Goal: Task Accomplishment & Management: Complete application form

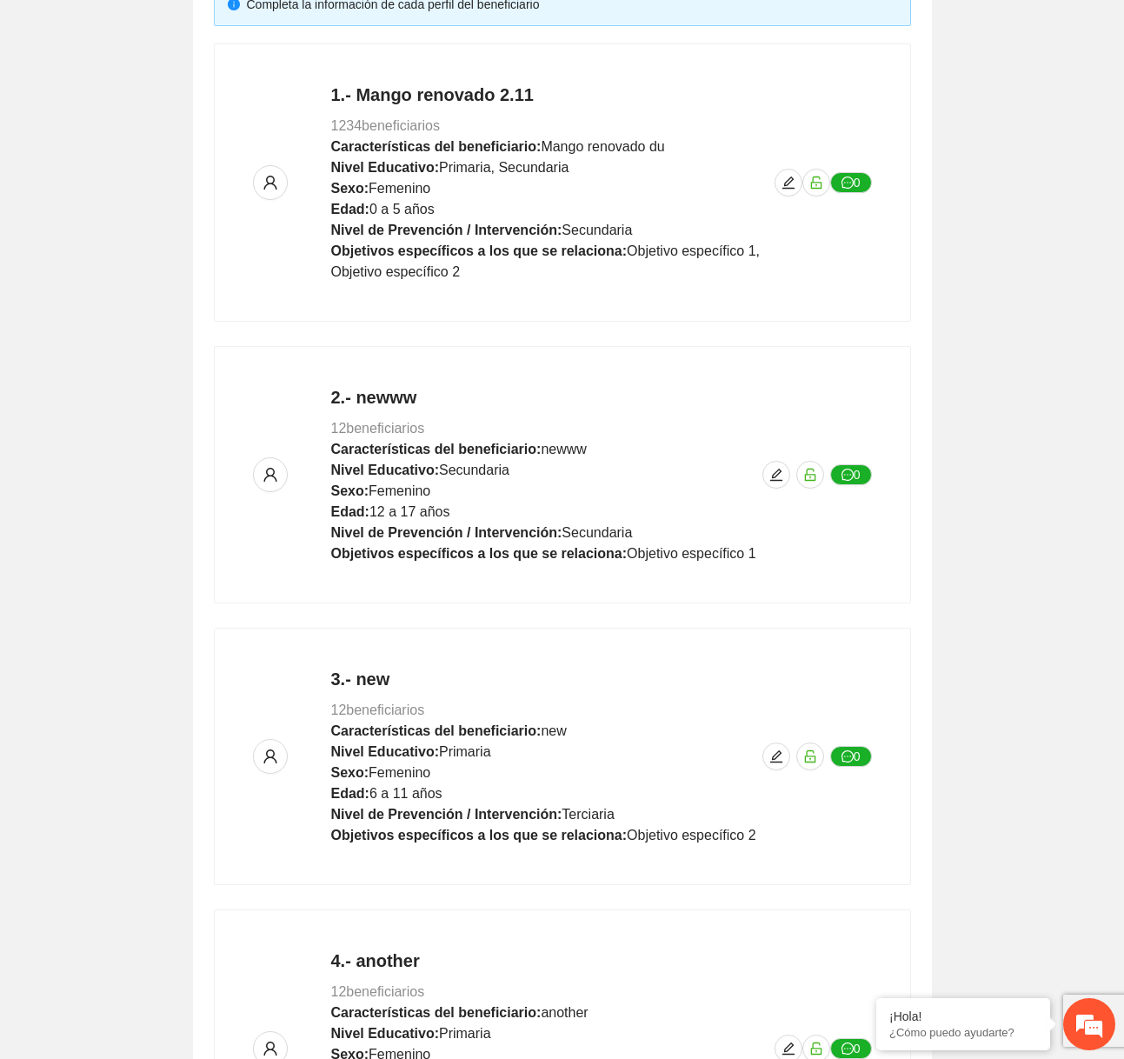
scroll to position [643, 0]
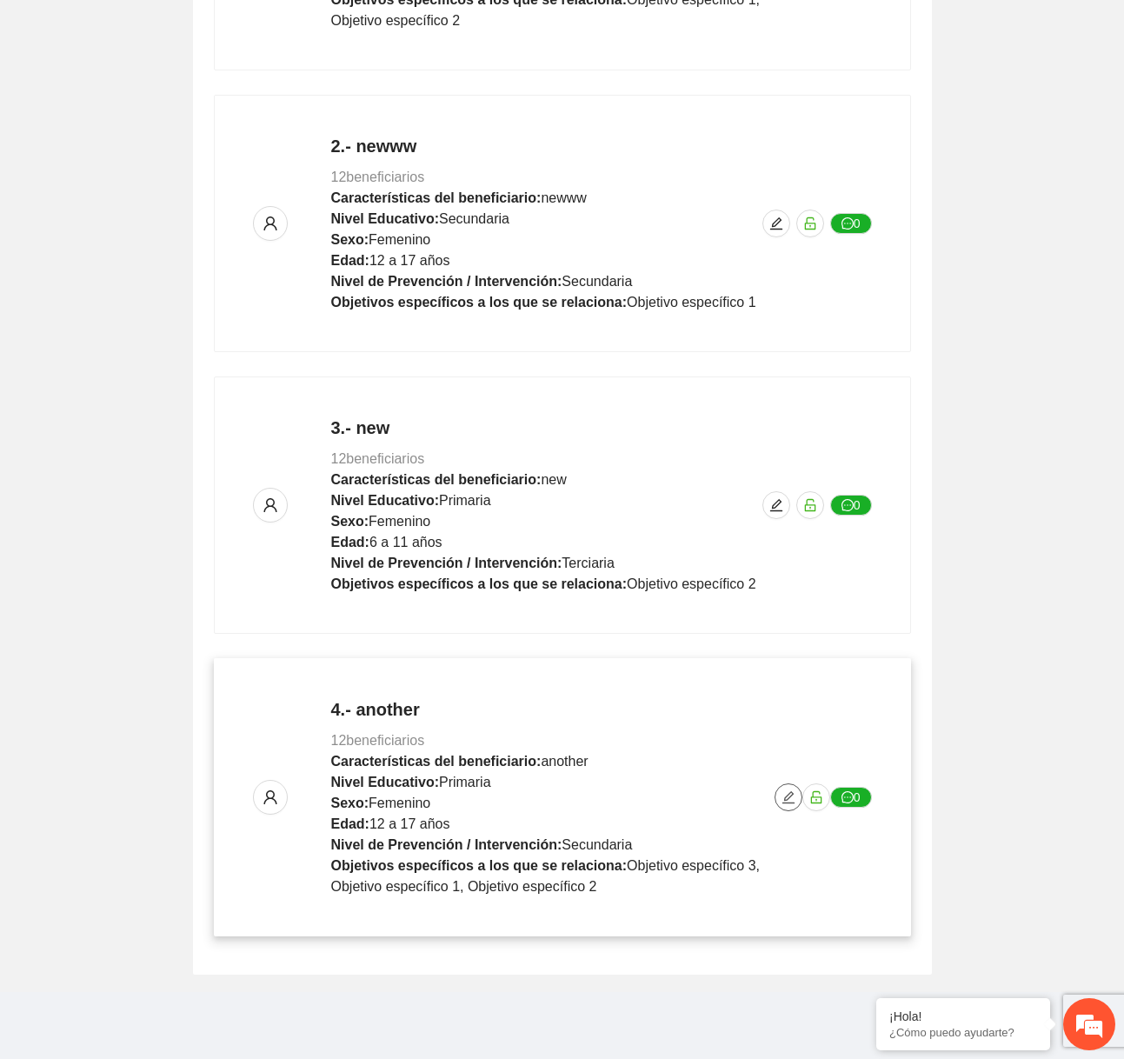
click at [784, 795] on icon "edit" at bounding box center [788, 797] width 12 height 12
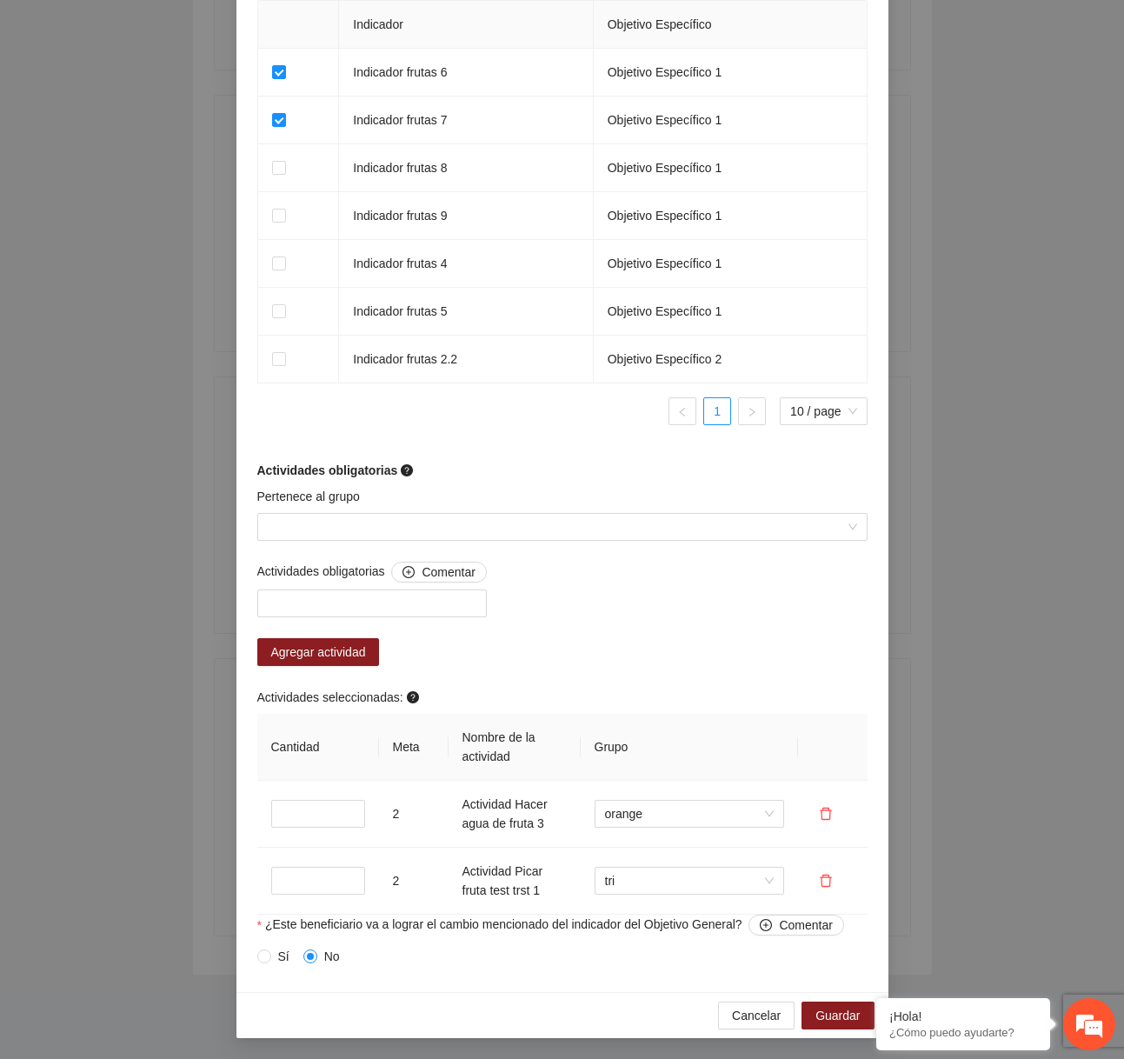
scroll to position [1154, 0]
click at [495, 526] on input "Pertenece al grupo" at bounding box center [556, 527] width 577 height 26
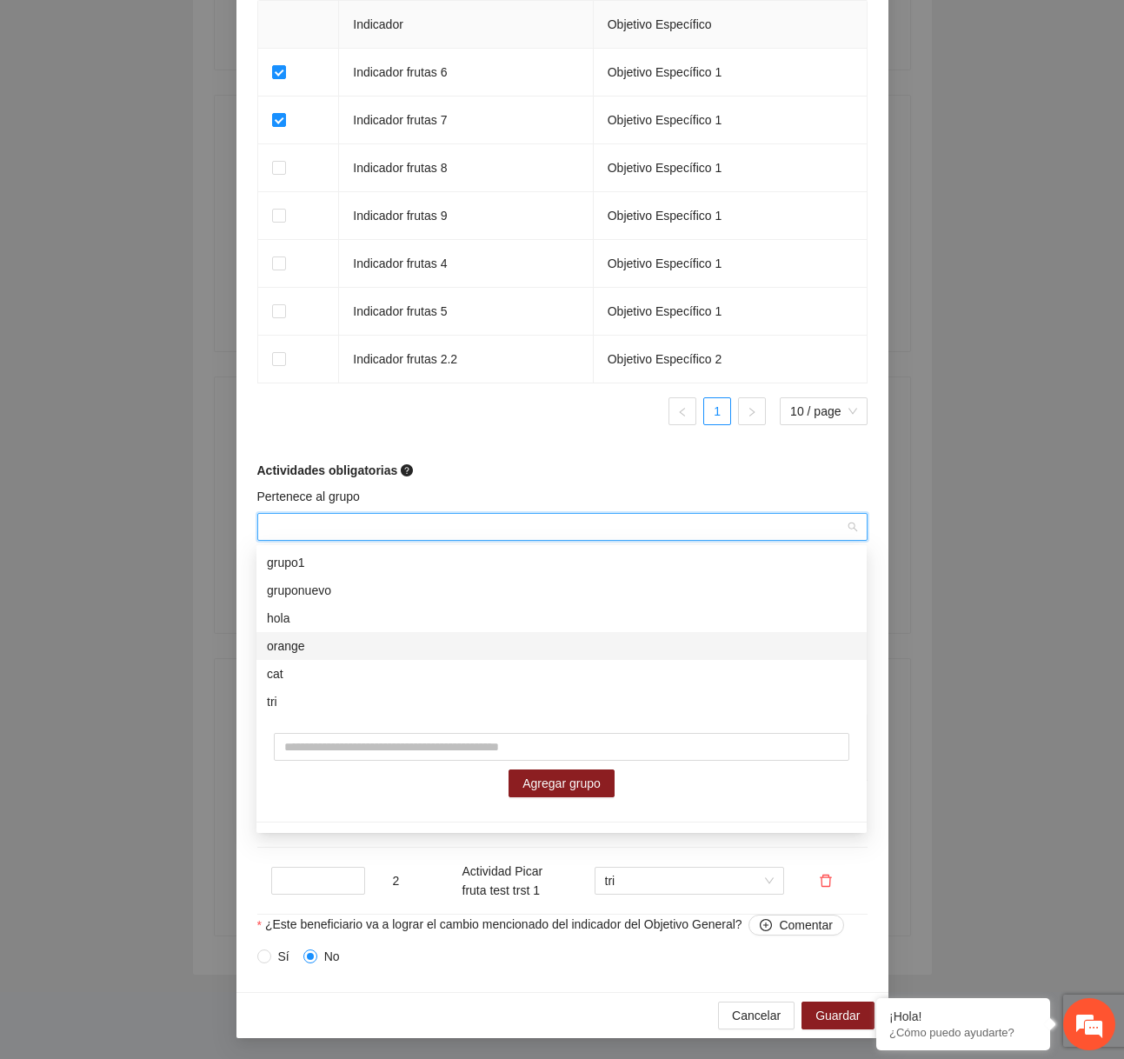
click at [968, 681] on div "Editar beneficiario Perfil del beneficiario another Sexo Femenino Rango de edad…" at bounding box center [562, 529] width 1124 height 1059
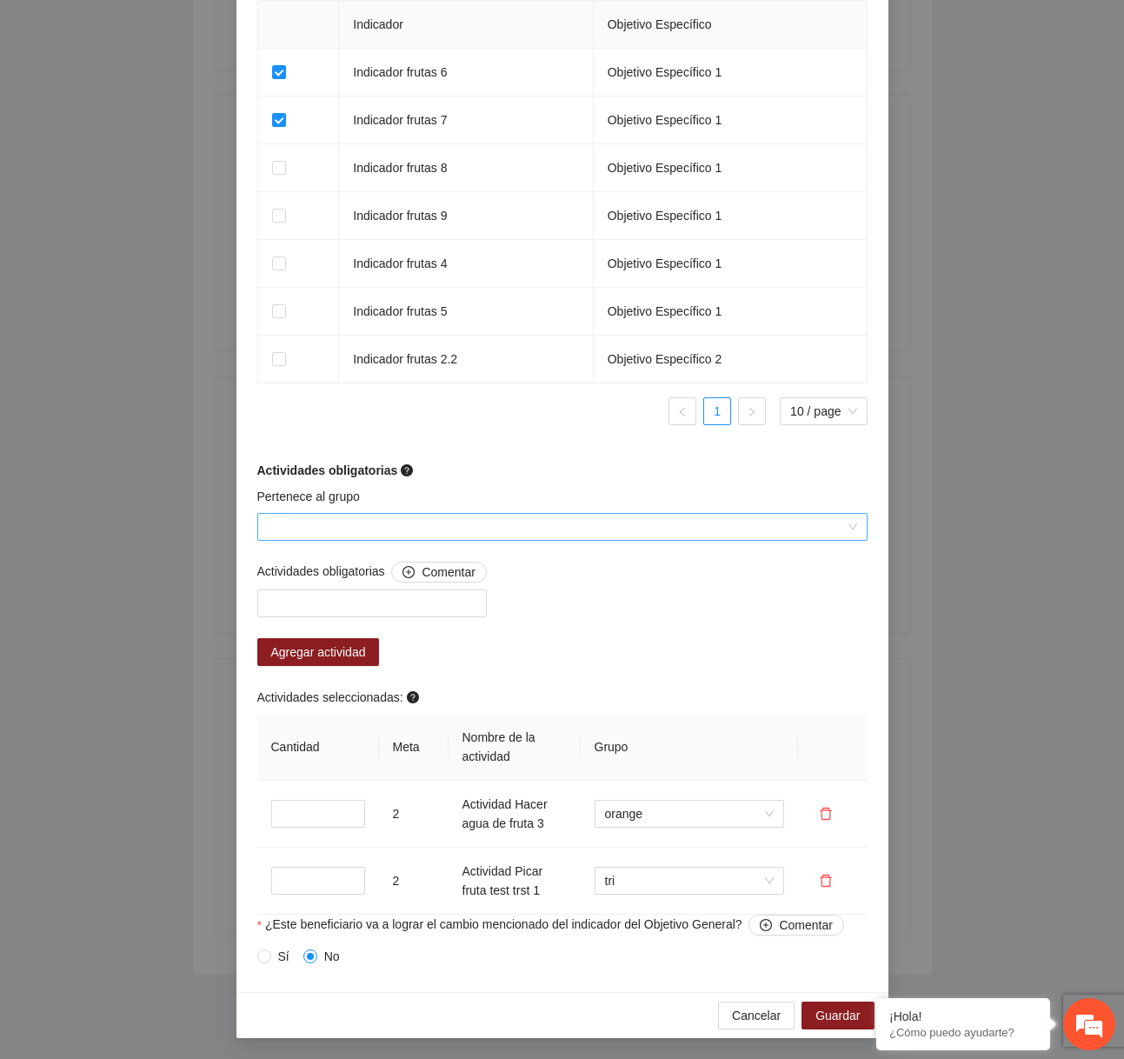
click at [745, 534] on input "Pertenece al grupo" at bounding box center [556, 527] width 577 height 26
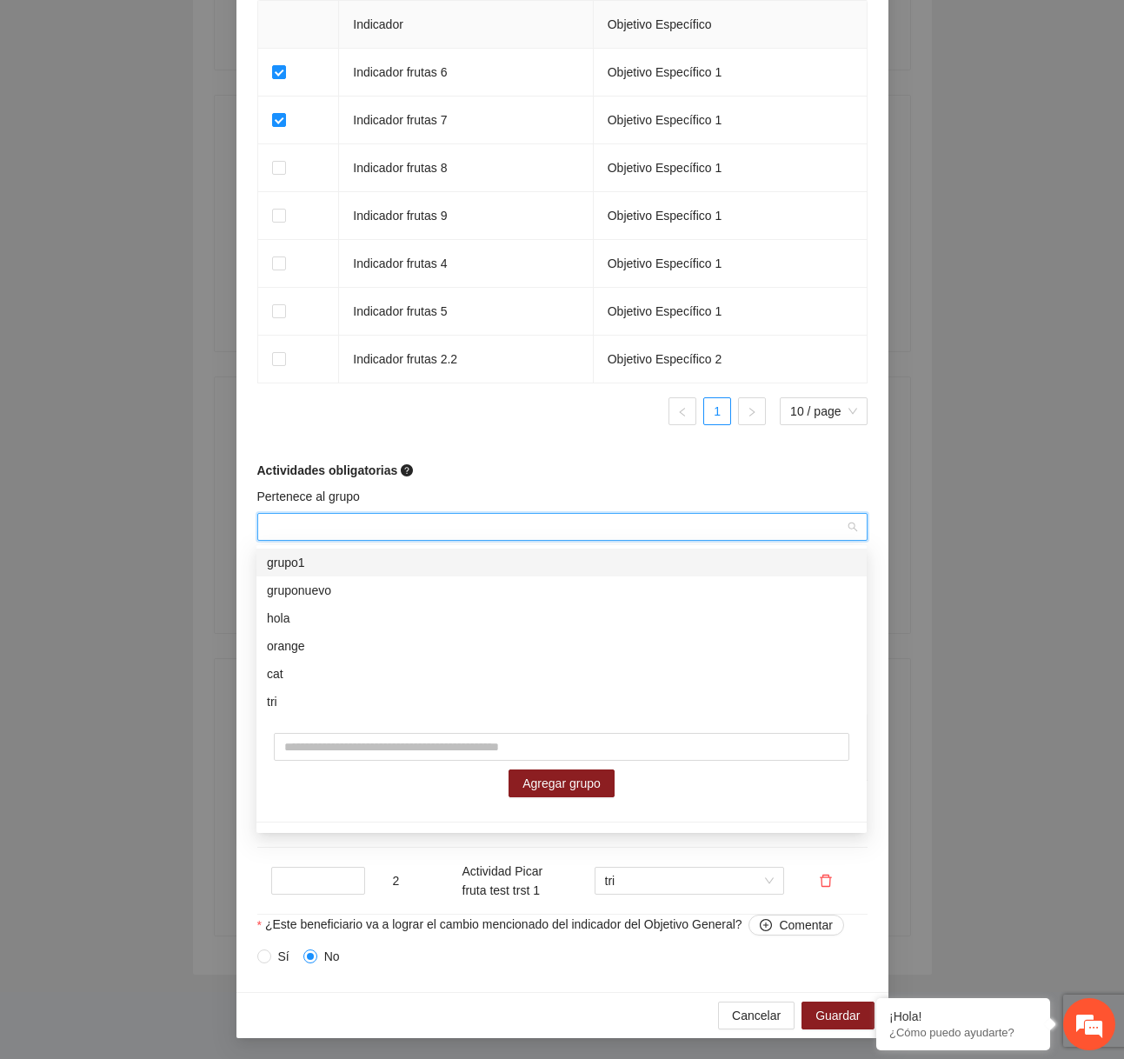
click at [589, 505] on div "Pertenece al grupo" at bounding box center [562, 500] width 610 height 26
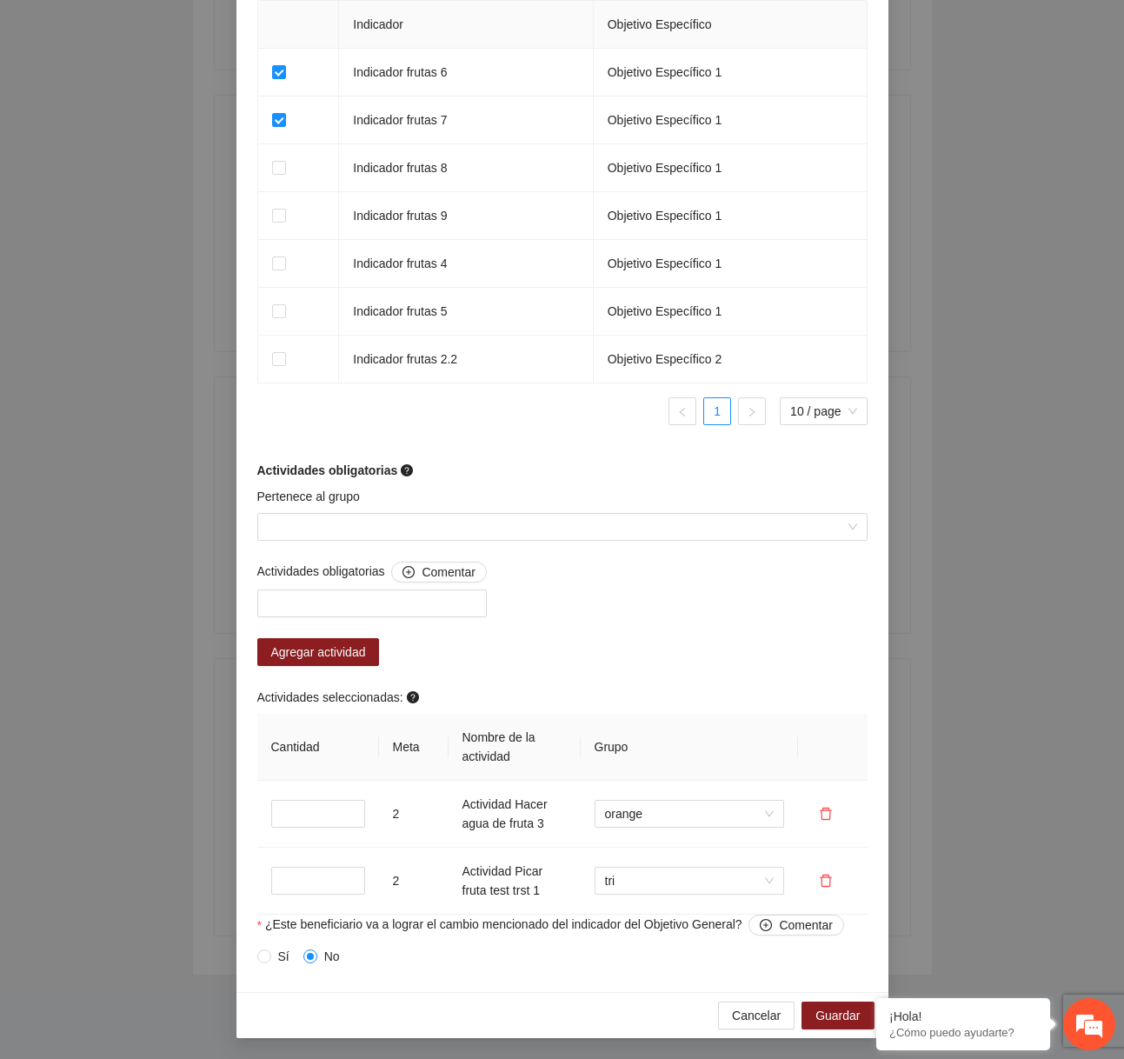
click at [750, 996] on div "Cancelar Guardar" at bounding box center [562, 1015] width 652 height 46
click at [747, 1015] on span "Cancelar" at bounding box center [756, 1015] width 49 height 19
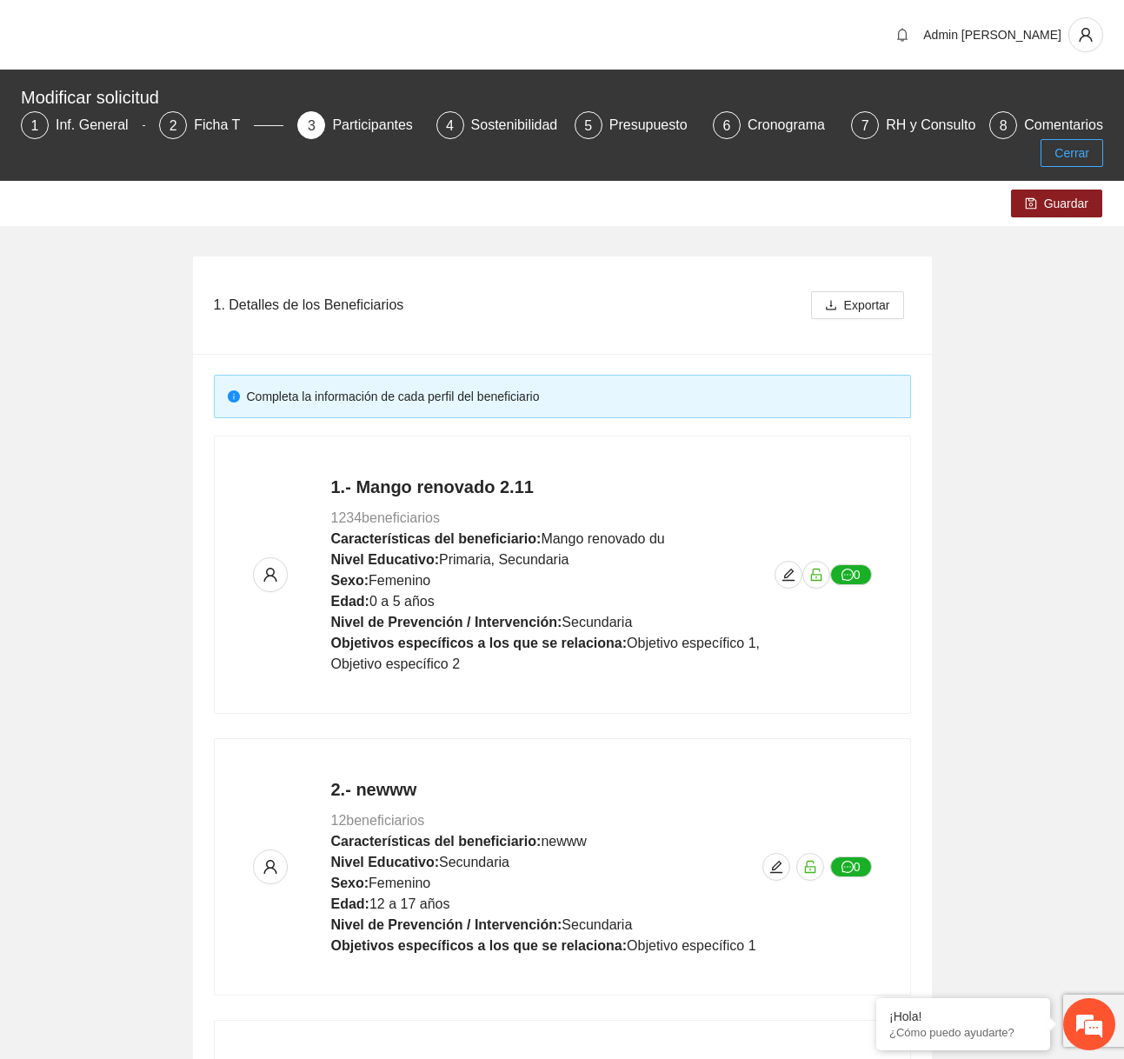
click at [1069, 151] on span "Cerrar" at bounding box center [1071, 152] width 35 height 19
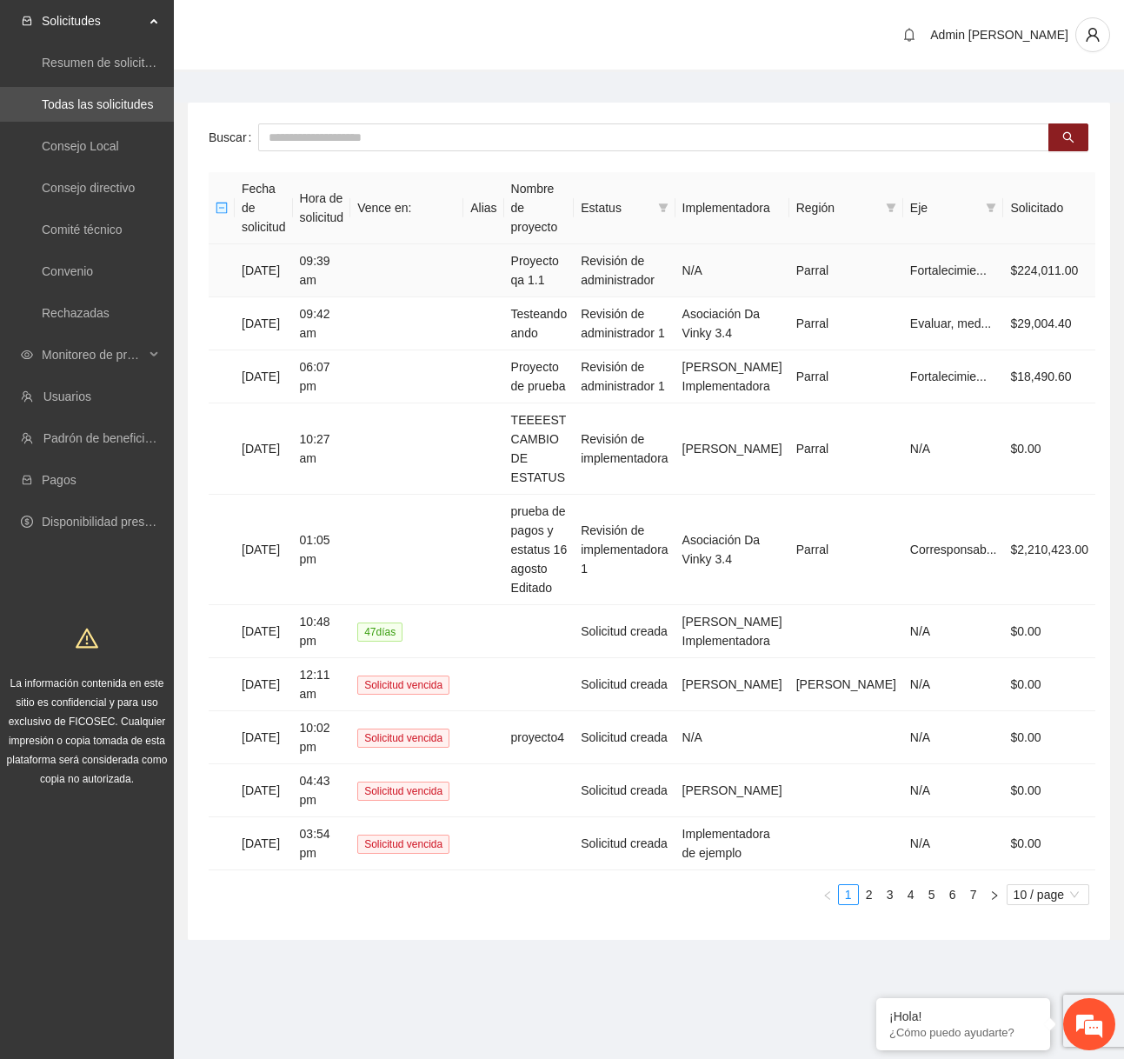
click at [574, 273] on td "Proyecto qa 1.1" at bounding box center [539, 270] width 70 height 53
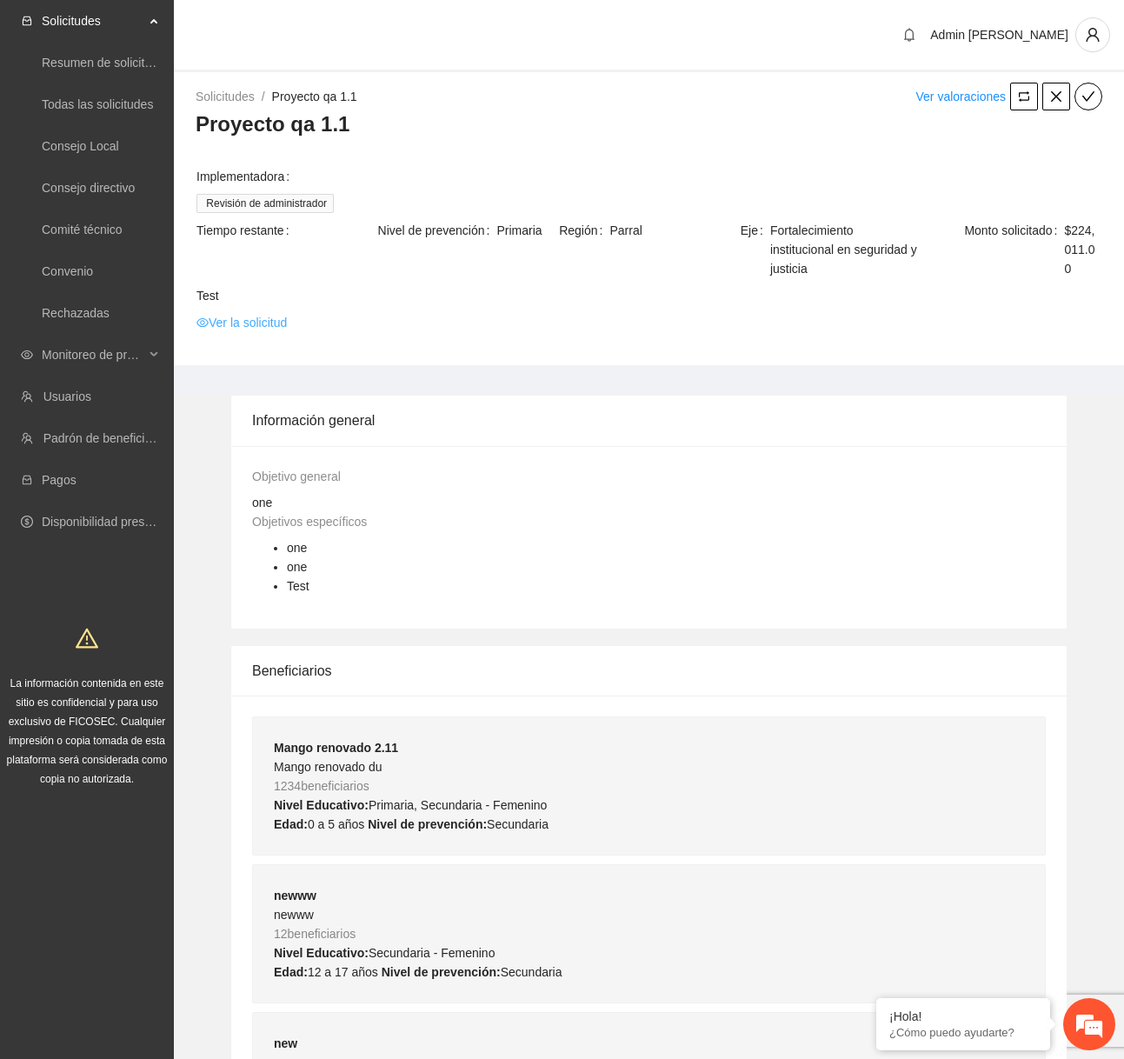
click at [269, 323] on link "Ver la solicitud" at bounding box center [241, 322] width 90 height 19
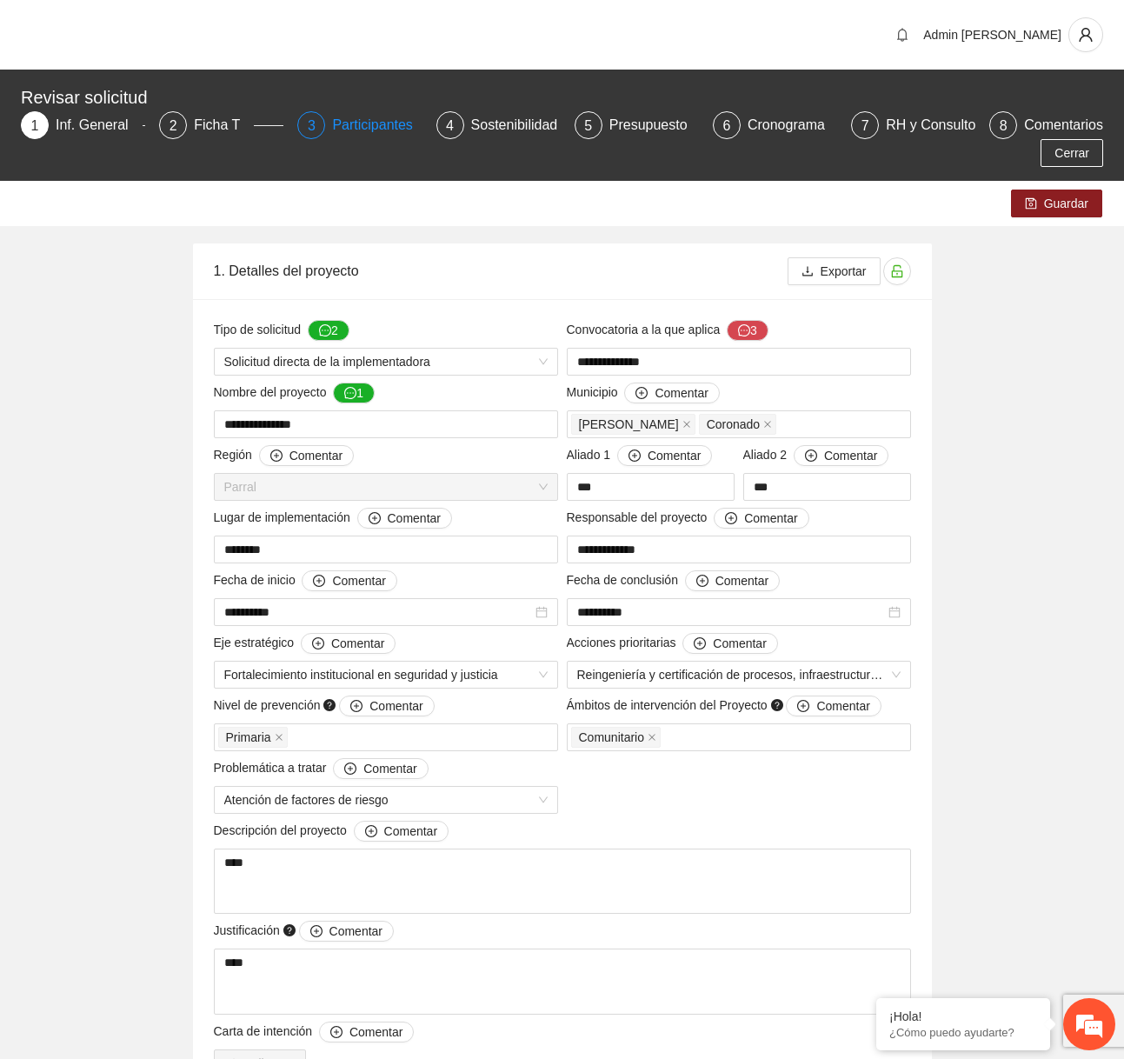
click at [370, 119] on div "Participantes" at bounding box center [379, 125] width 95 height 28
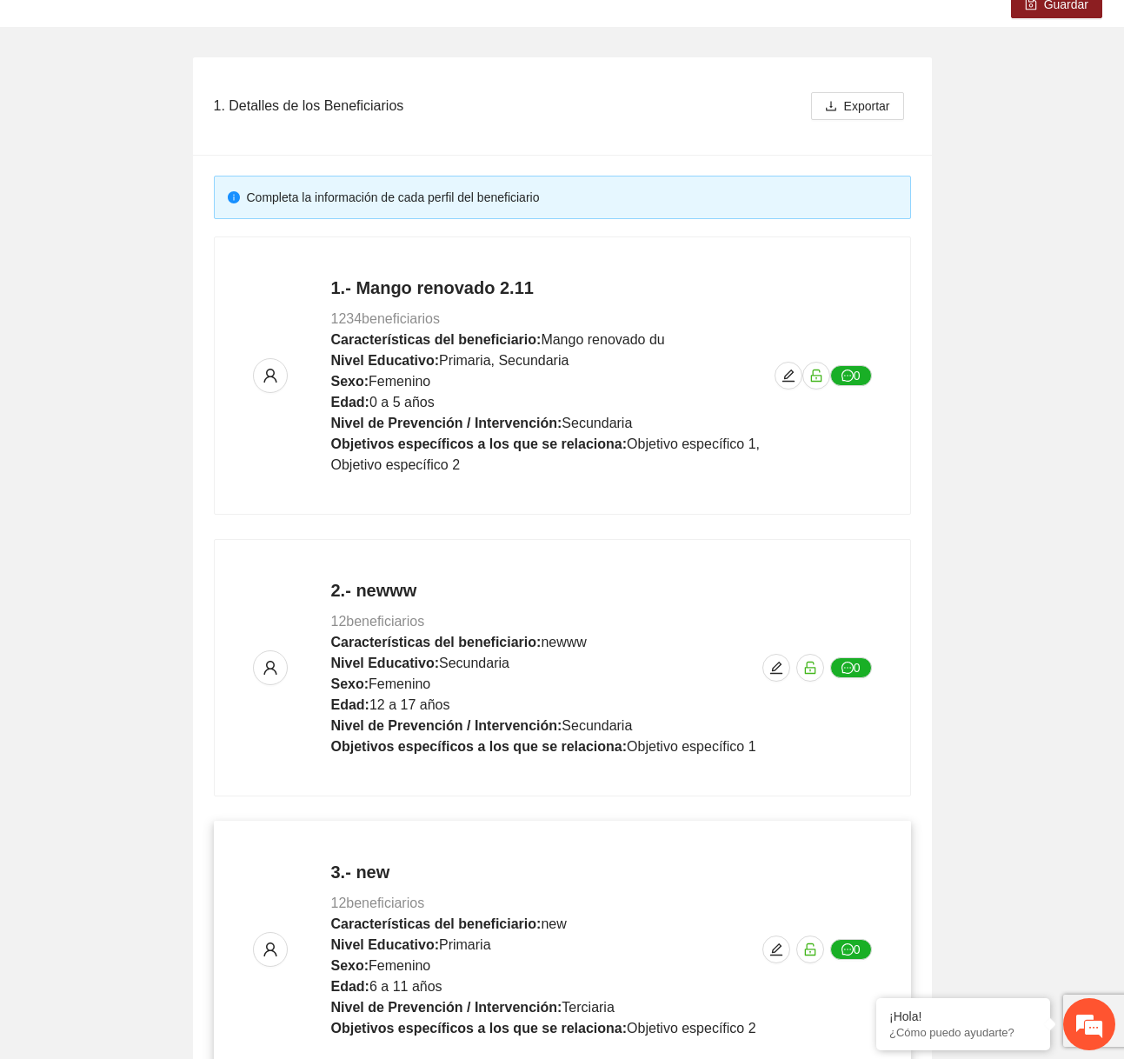
scroll to position [256, 0]
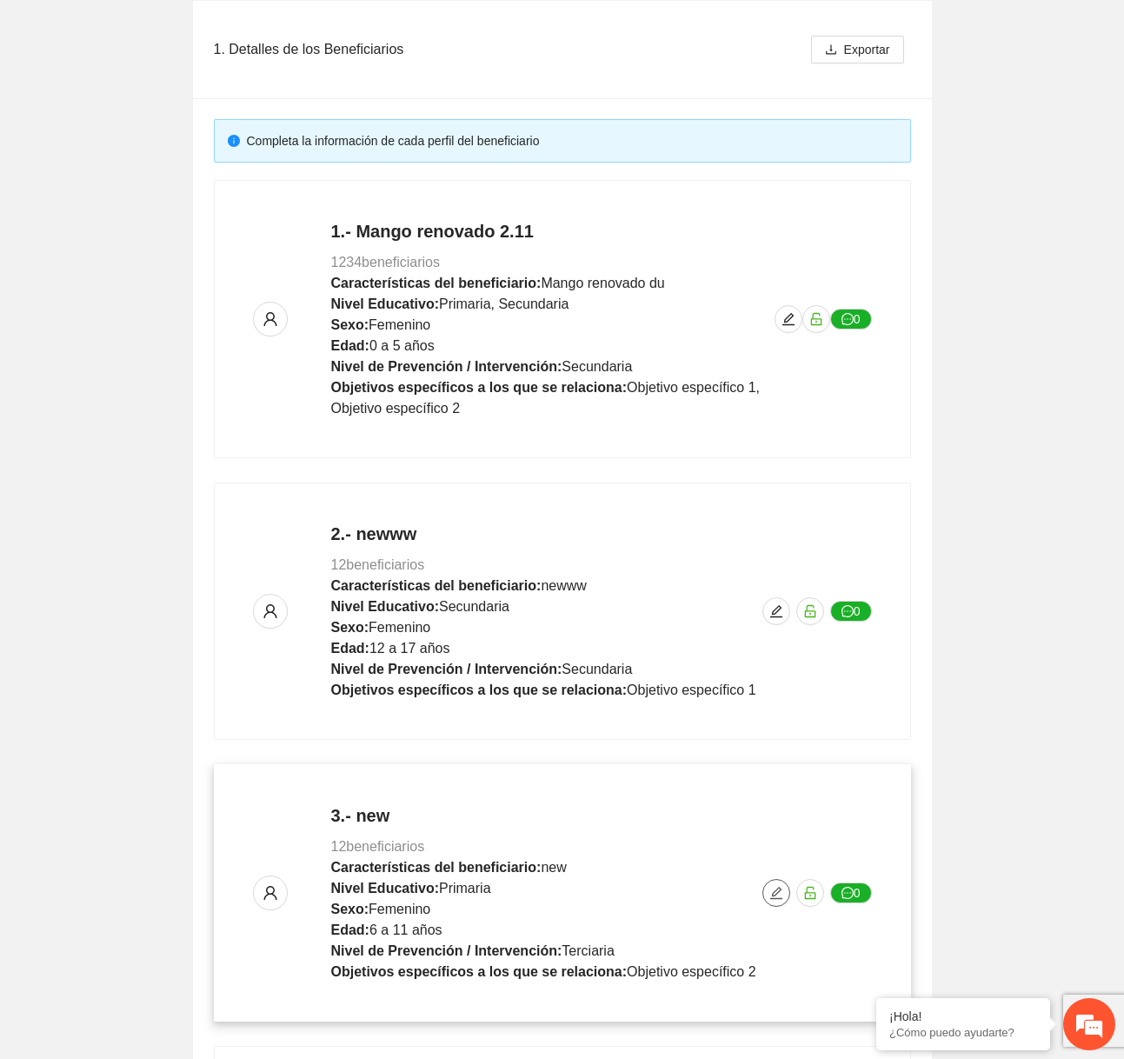
click at [780, 900] on button "button" at bounding box center [776, 893] width 28 height 28
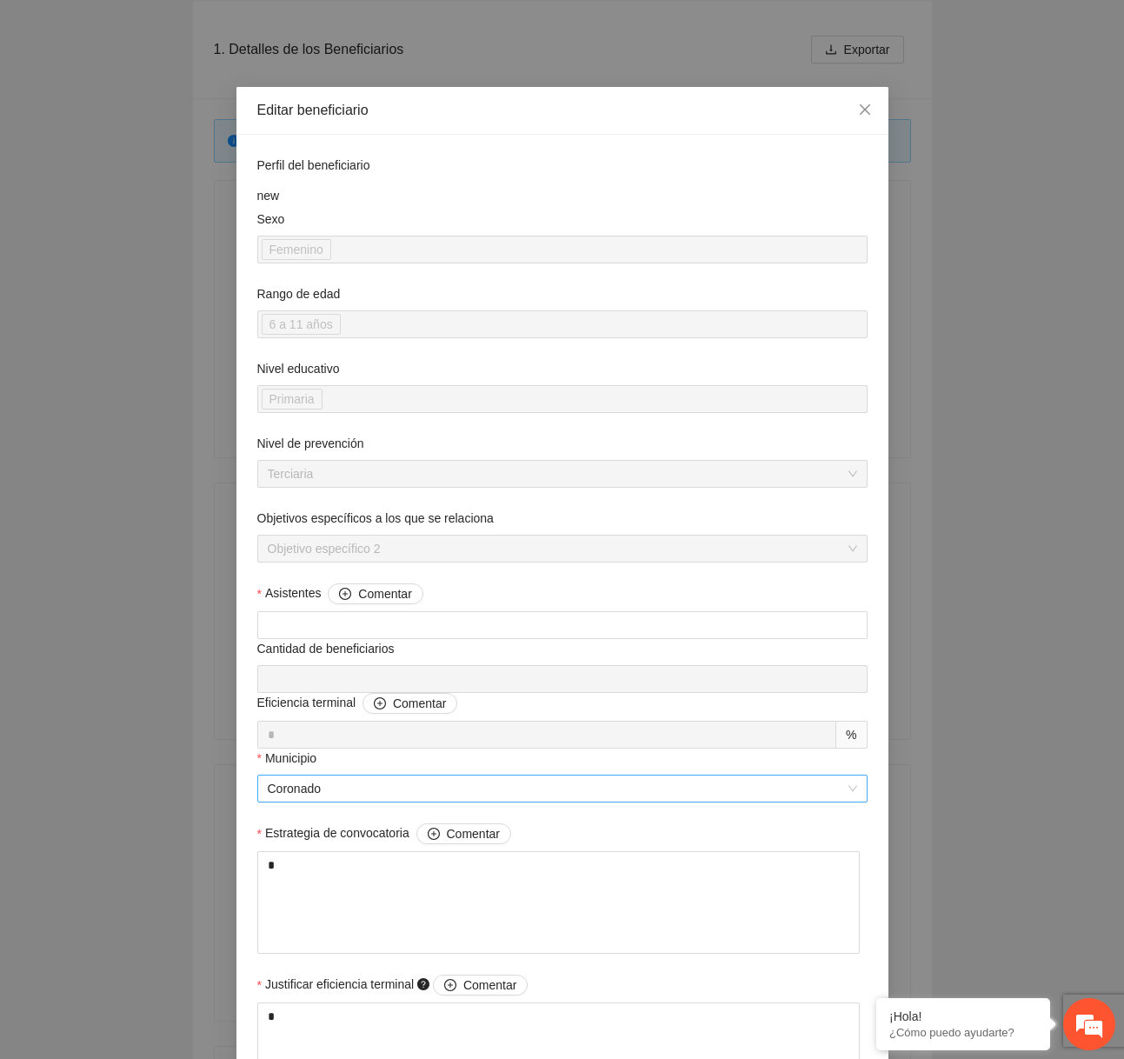
scroll to position [790, 0]
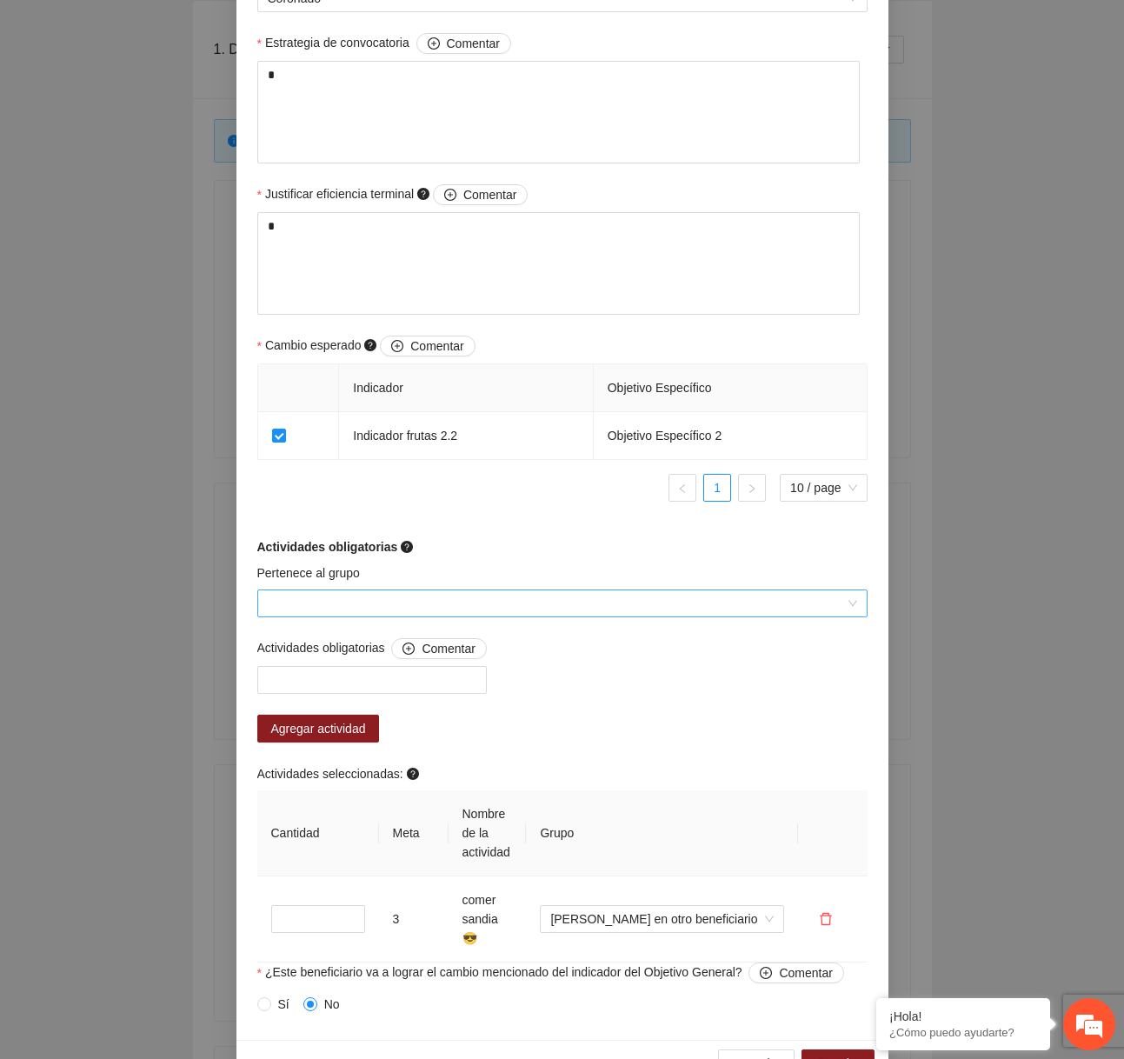
click at [612, 606] on input "Pertenece al grupo" at bounding box center [556, 603] width 577 height 26
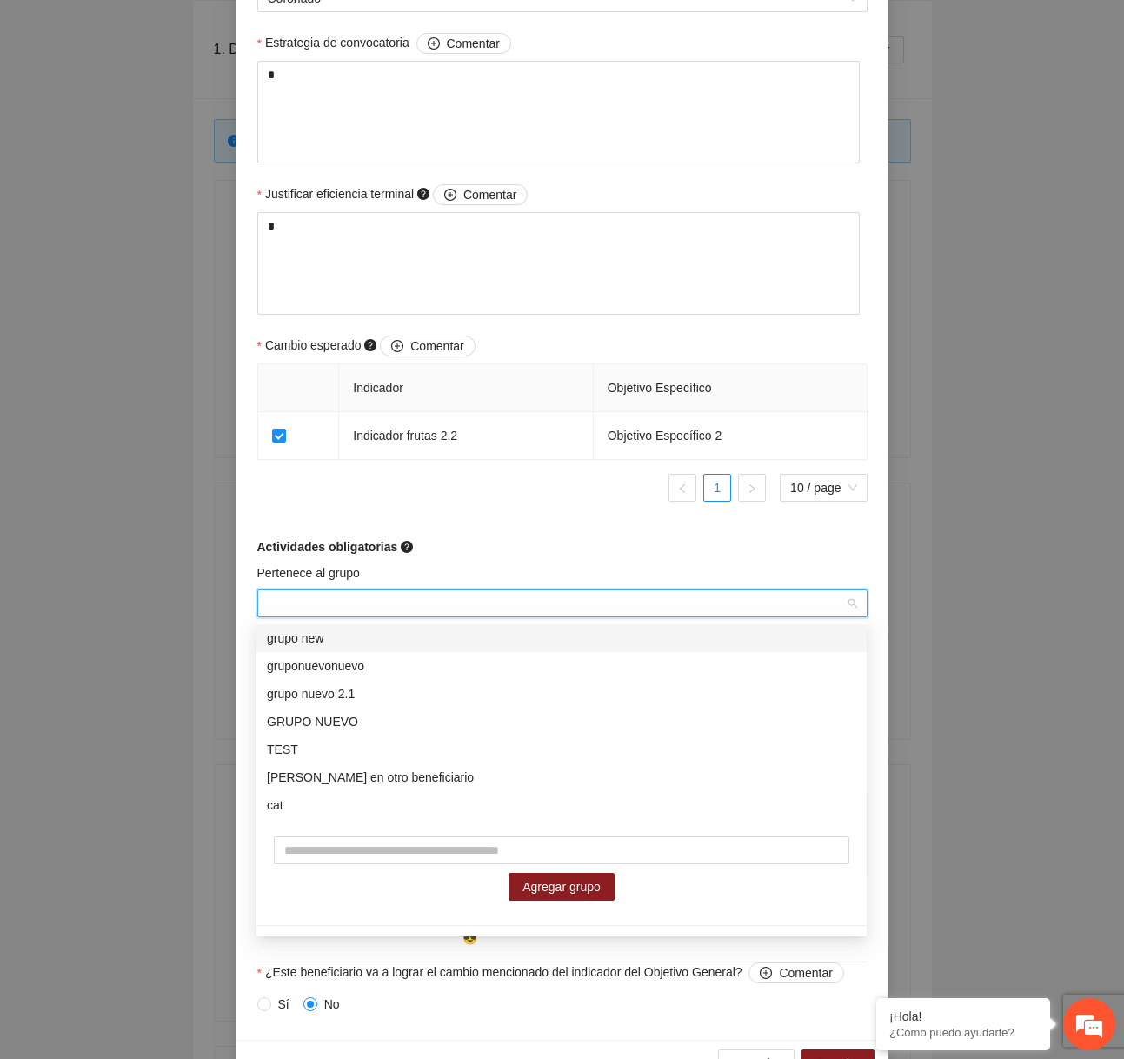
click at [548, 539] on div "Actividades obligatorias" at bounding box center [562, 546] width 610 height 19
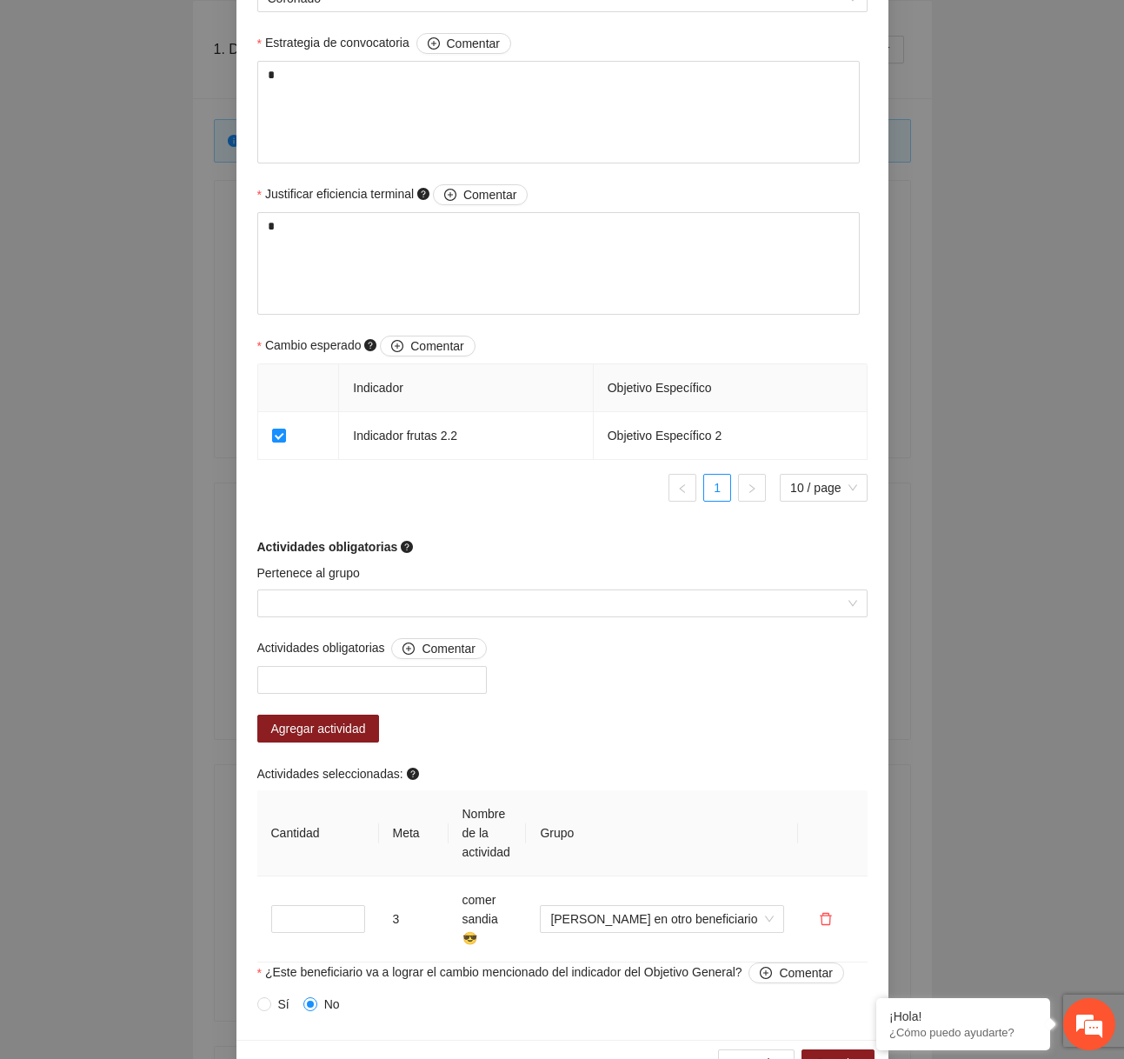
click at [773, 1039] on div "Cancelar Guardar" at bounding box center [562, 1062] width 652 height 46
click at [747, 1053] on span "Cancelar" at bounding box center [756, 1062] width 49 height 19
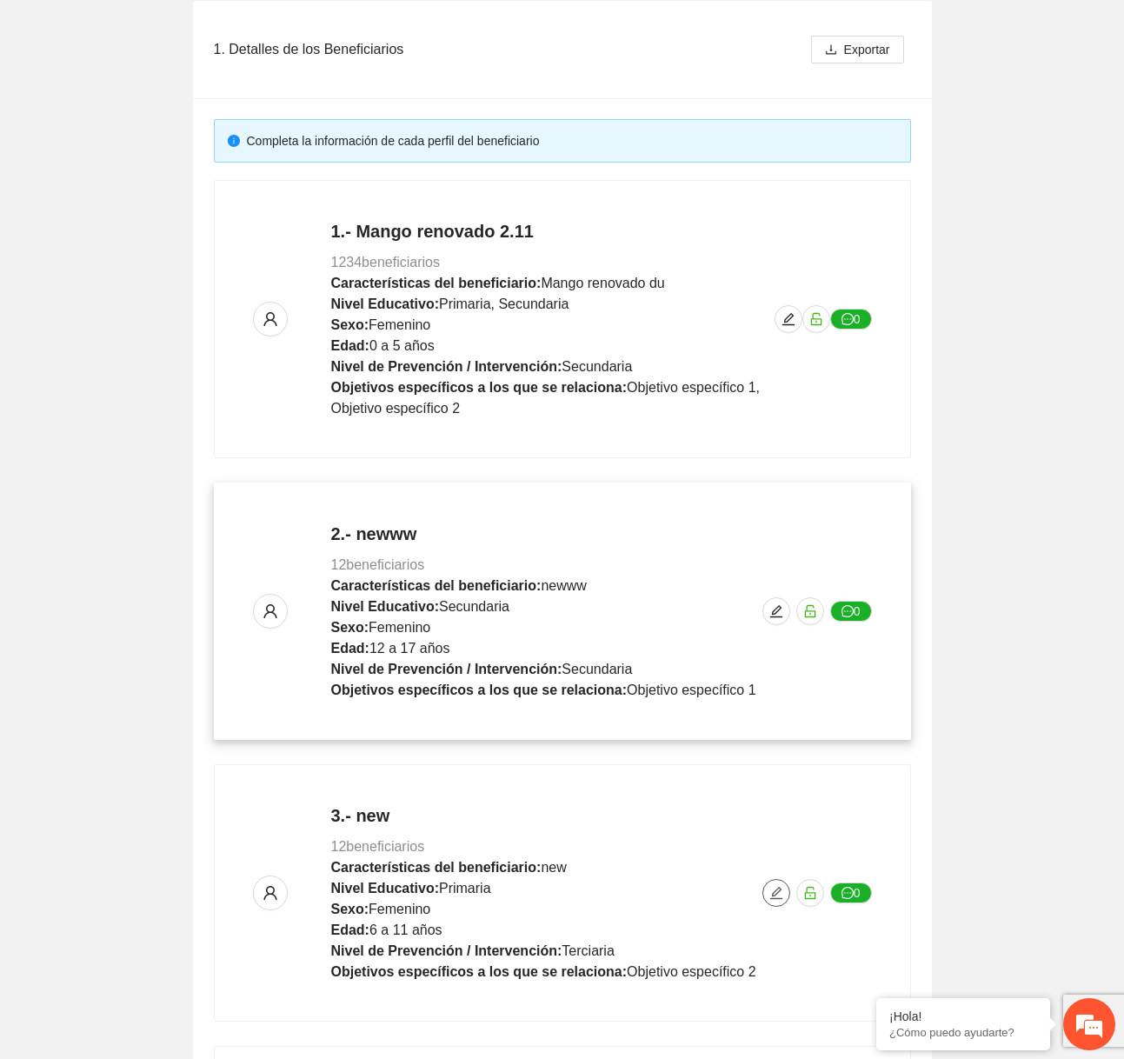
scroll to position [643, 0]
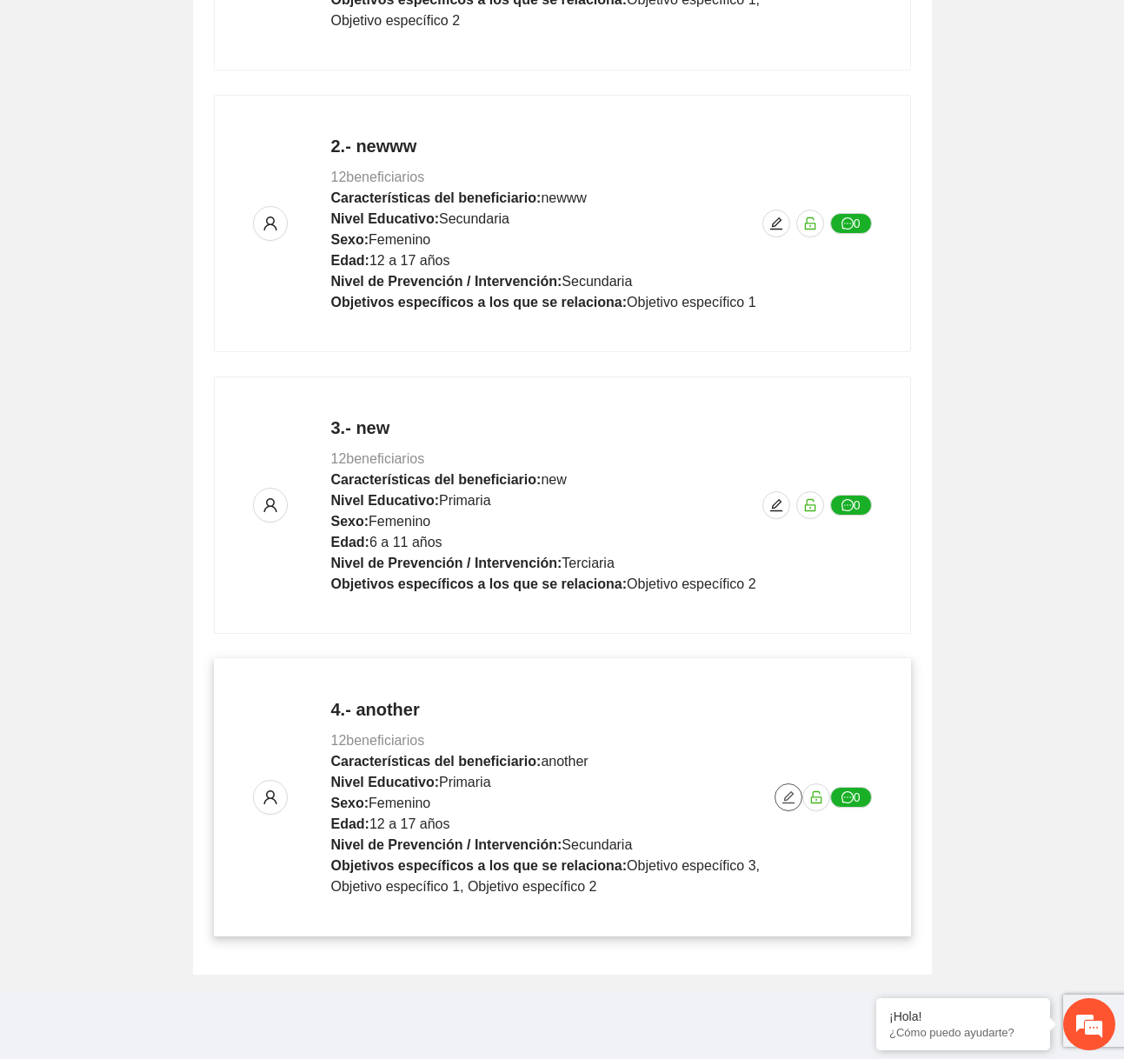
click at [790, 791] on icon "edit" at bounding box center [788, 797] width 12 height 12
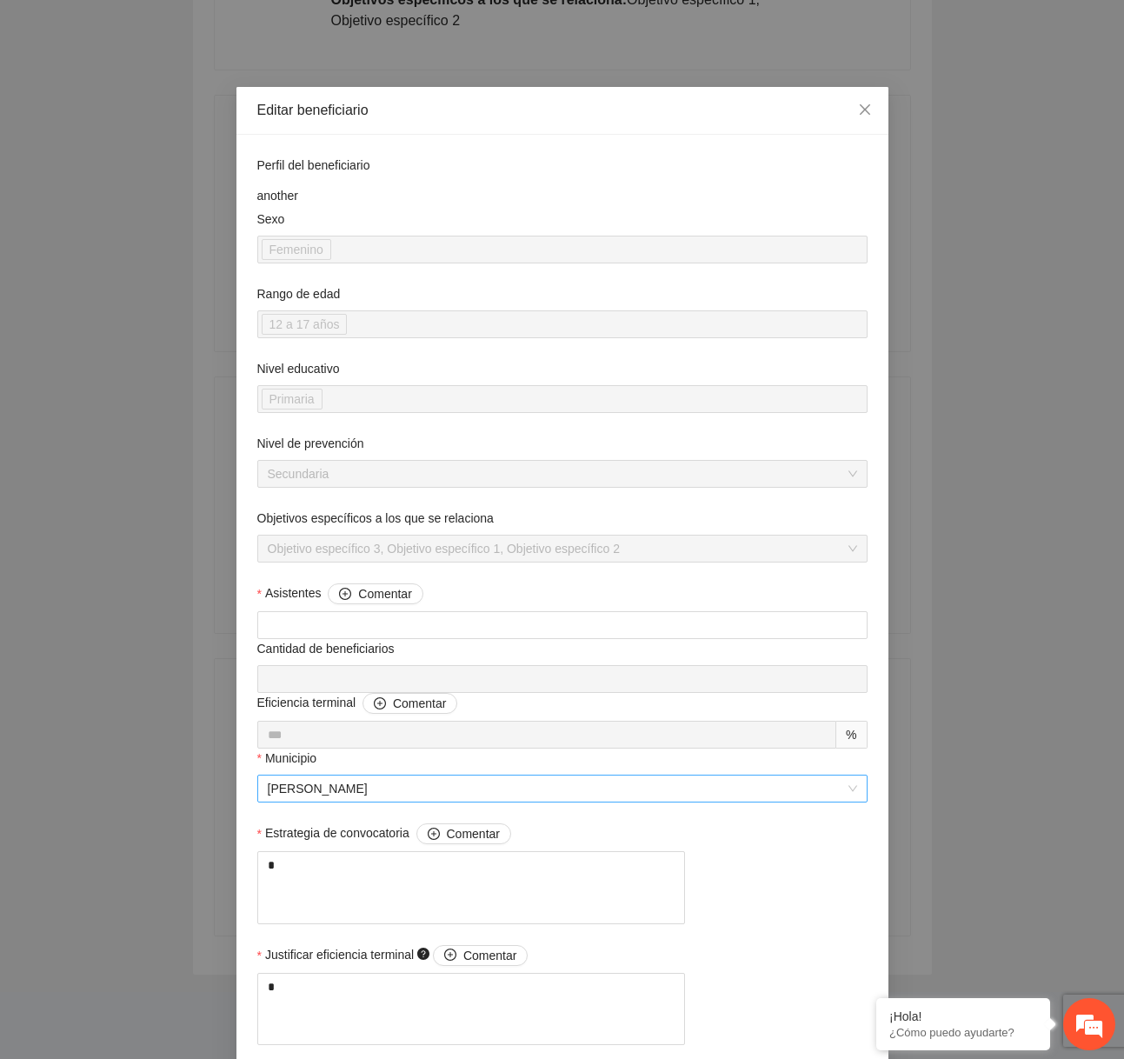
scroll to position [1154, 0]
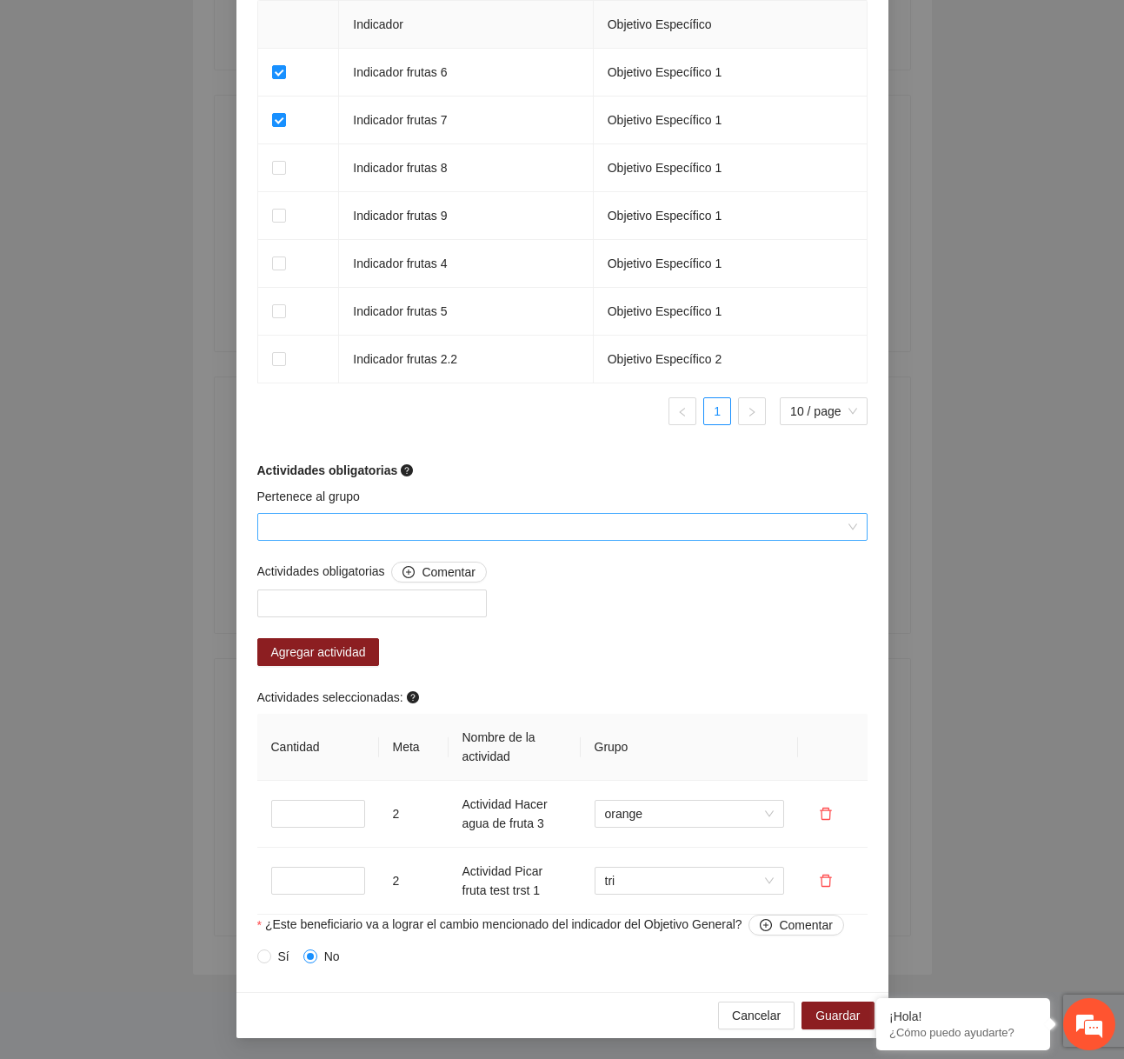
click at [530, 539] on input "Pertenece al grupo" at bounding box center [556, 527] width 577 height 26
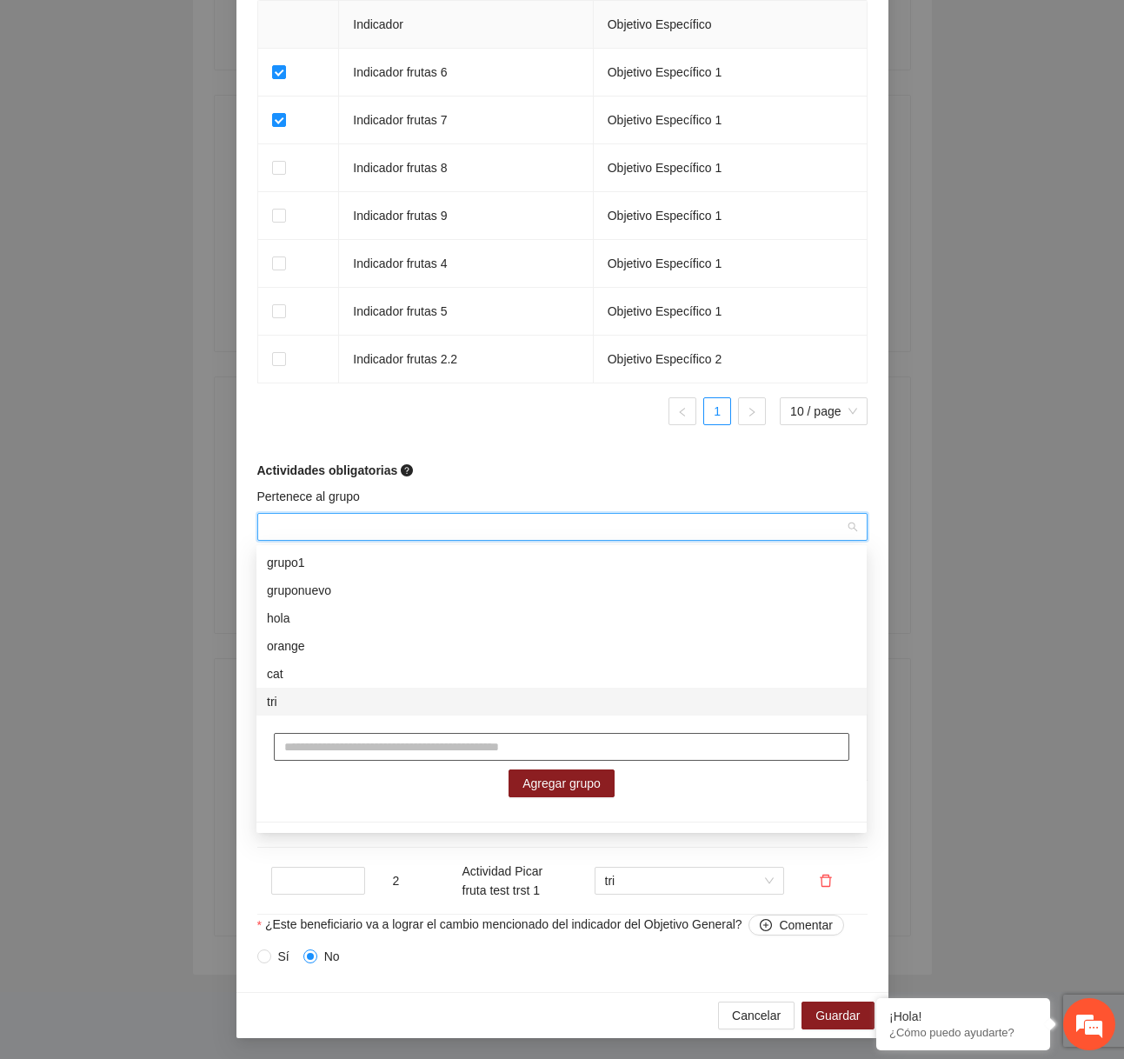
click at [349, 749] on input "text" at bounding box center [561, 747] width 575 height 28
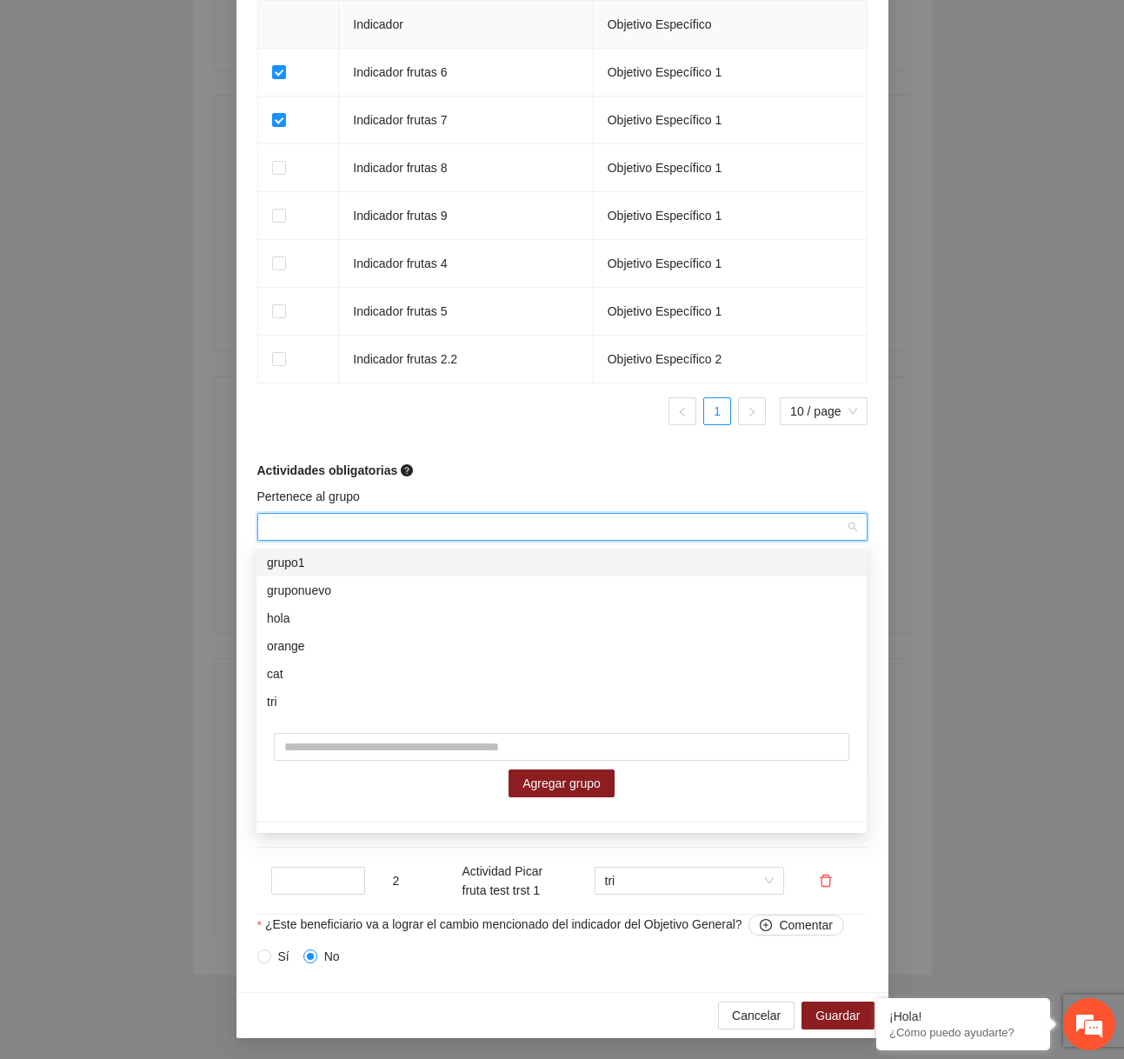
click at [607, 422] on ul "1 10 / page" at bounding box center [562, 411] width 610 height 28
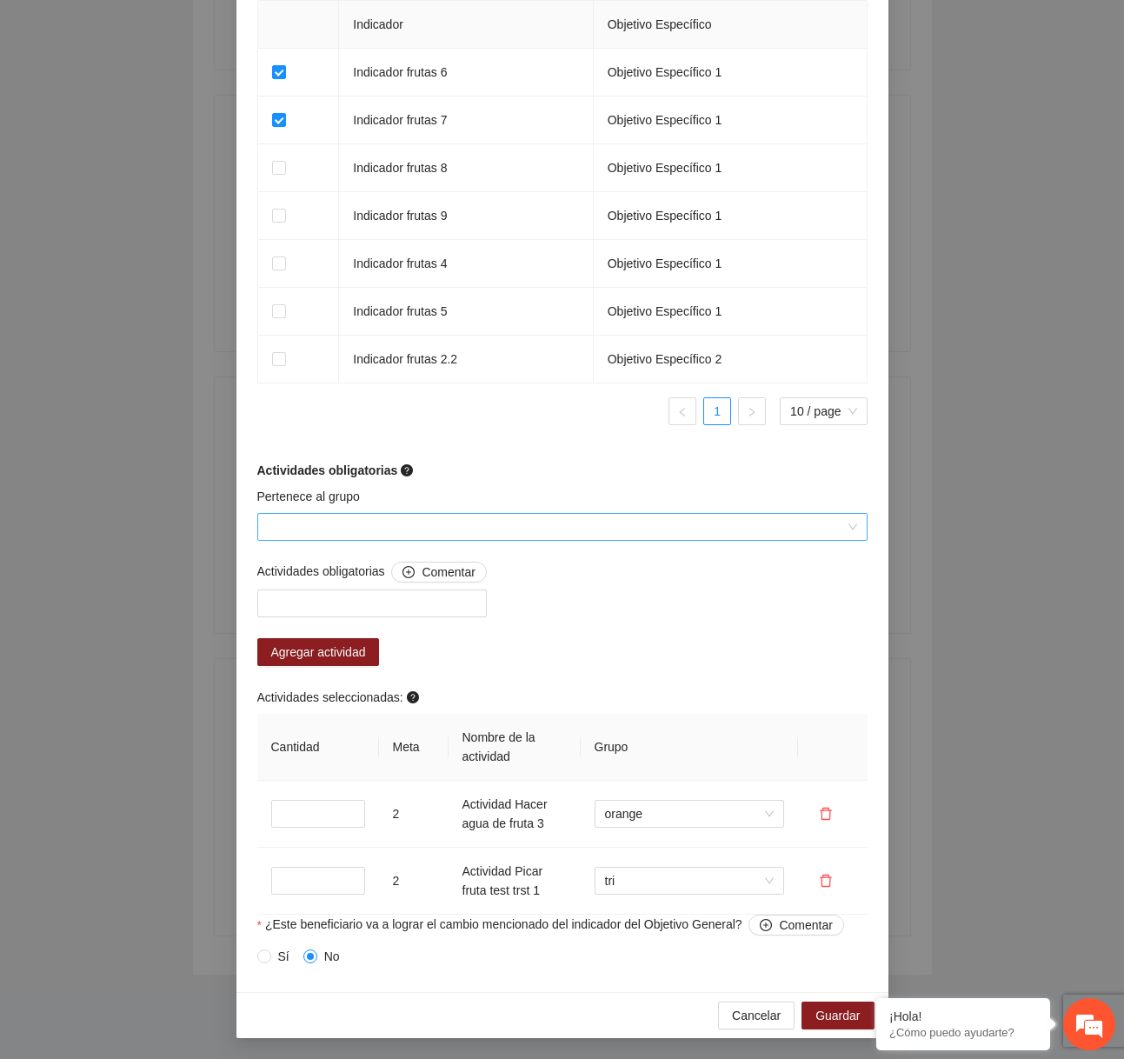
click at [456, 536] on input "Pertenece al grupo" at bounding box center [556, 527] width 577 height 26
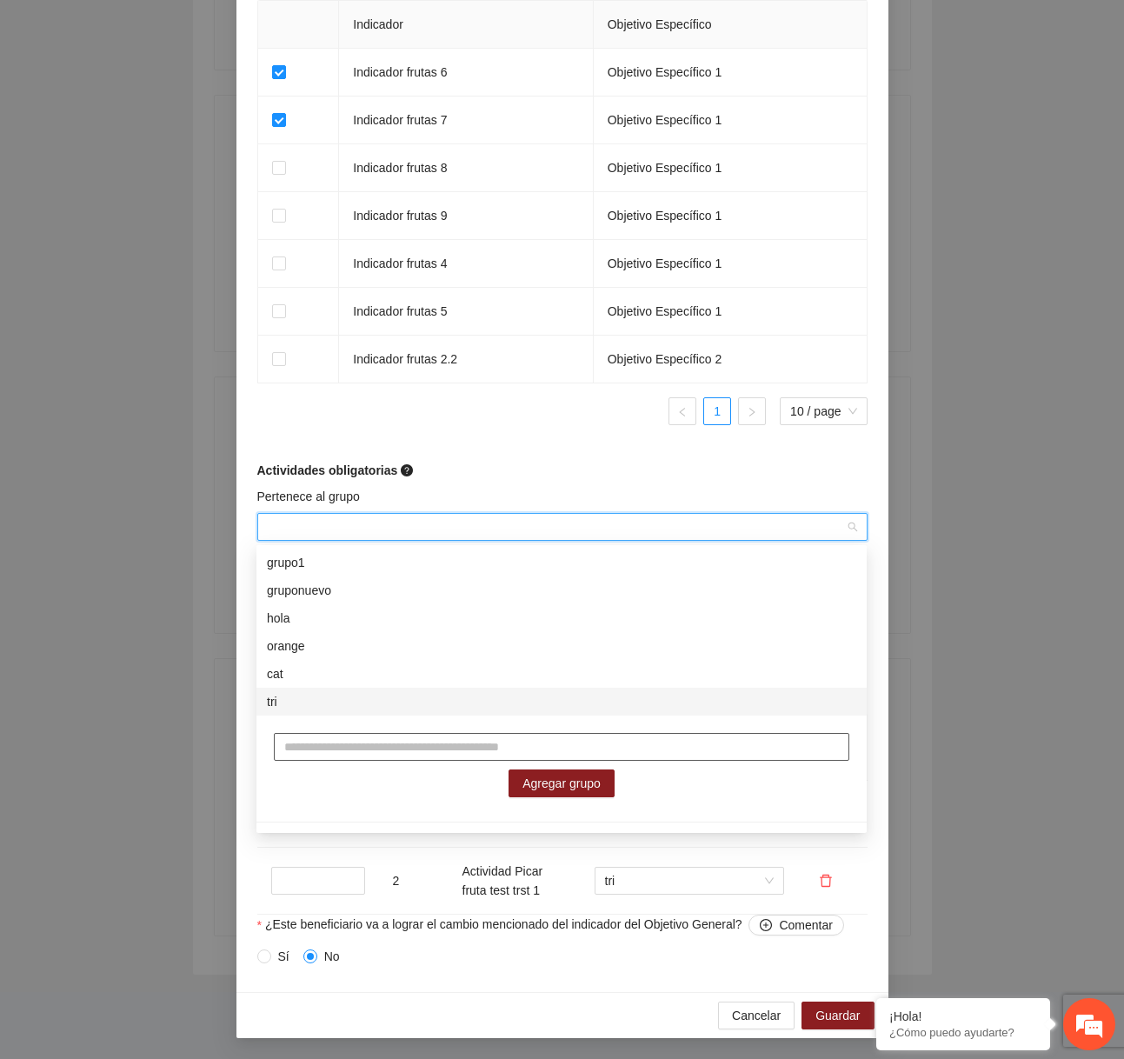
click at [349, 747] on input "text" at bounding box center [561, 747] width 575 height 28
type input "*****"
click at [571, 787] on span "Agregar grupo" at bounding box center [561, 782] width 78 height 19
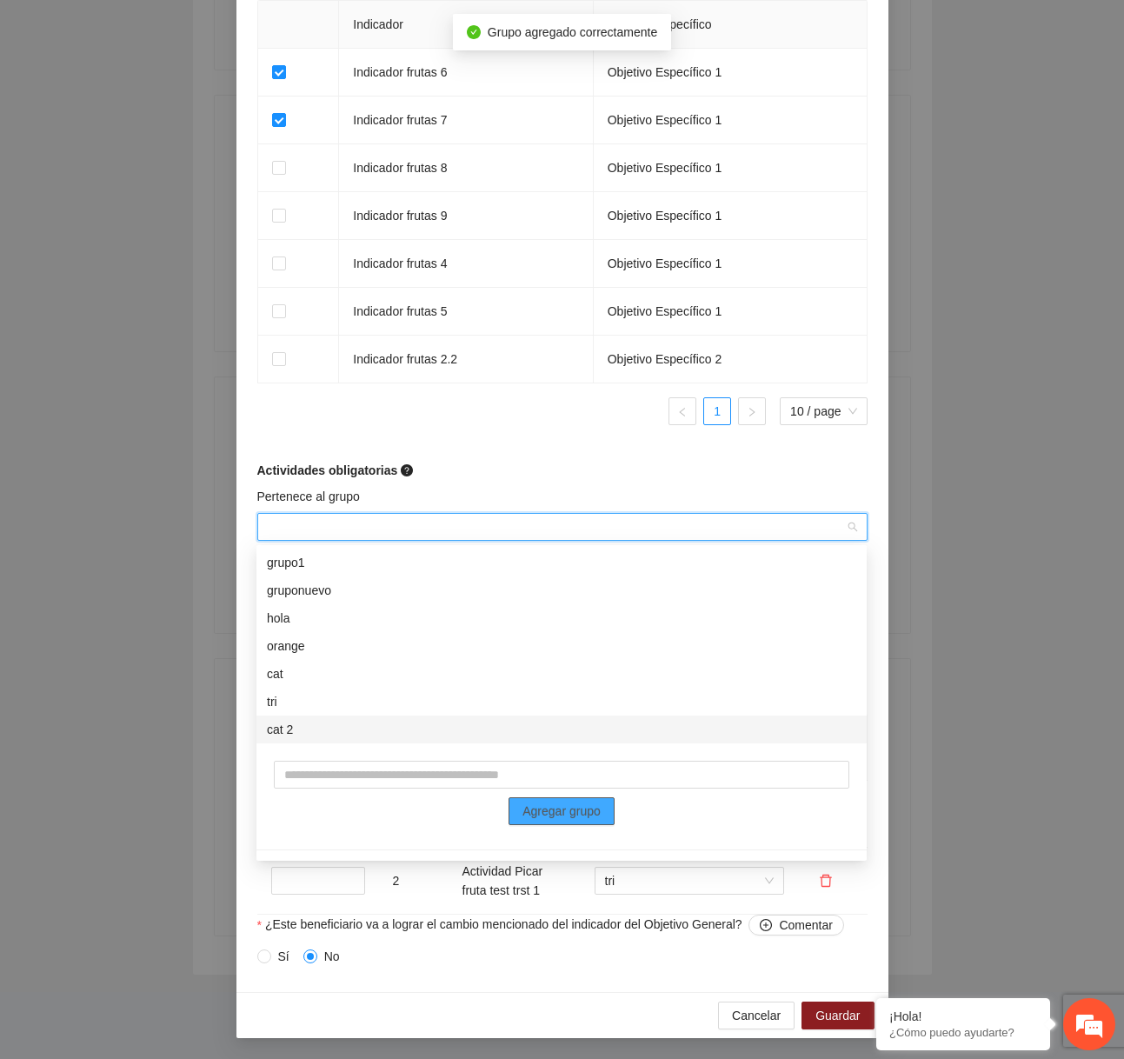
click at [376, 740] on div "cat 2" at bounding box center [561, 729] width 610 height 28
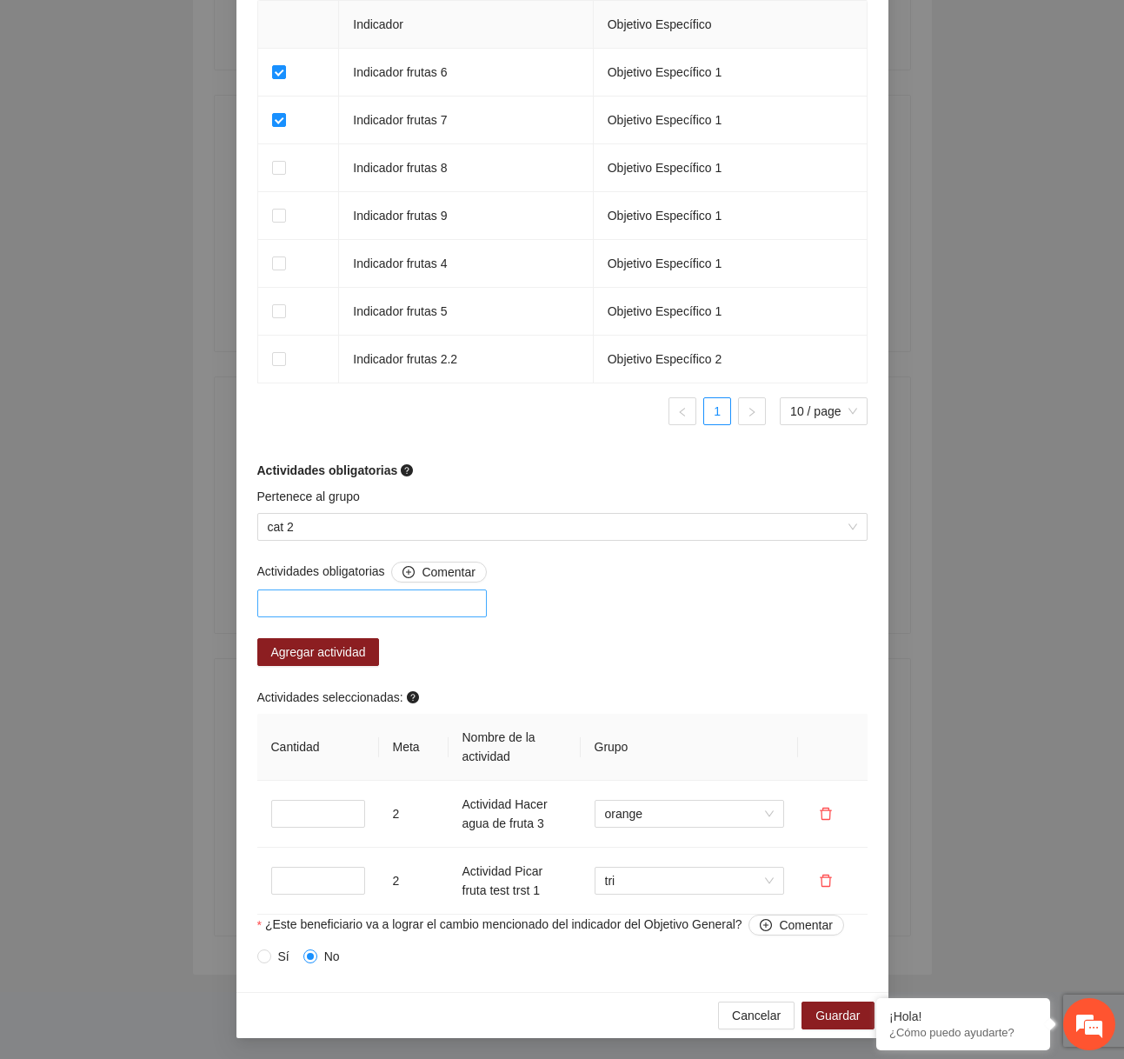
click at [348, 610] on div at bounding box center [372, 603] width 221 height 21
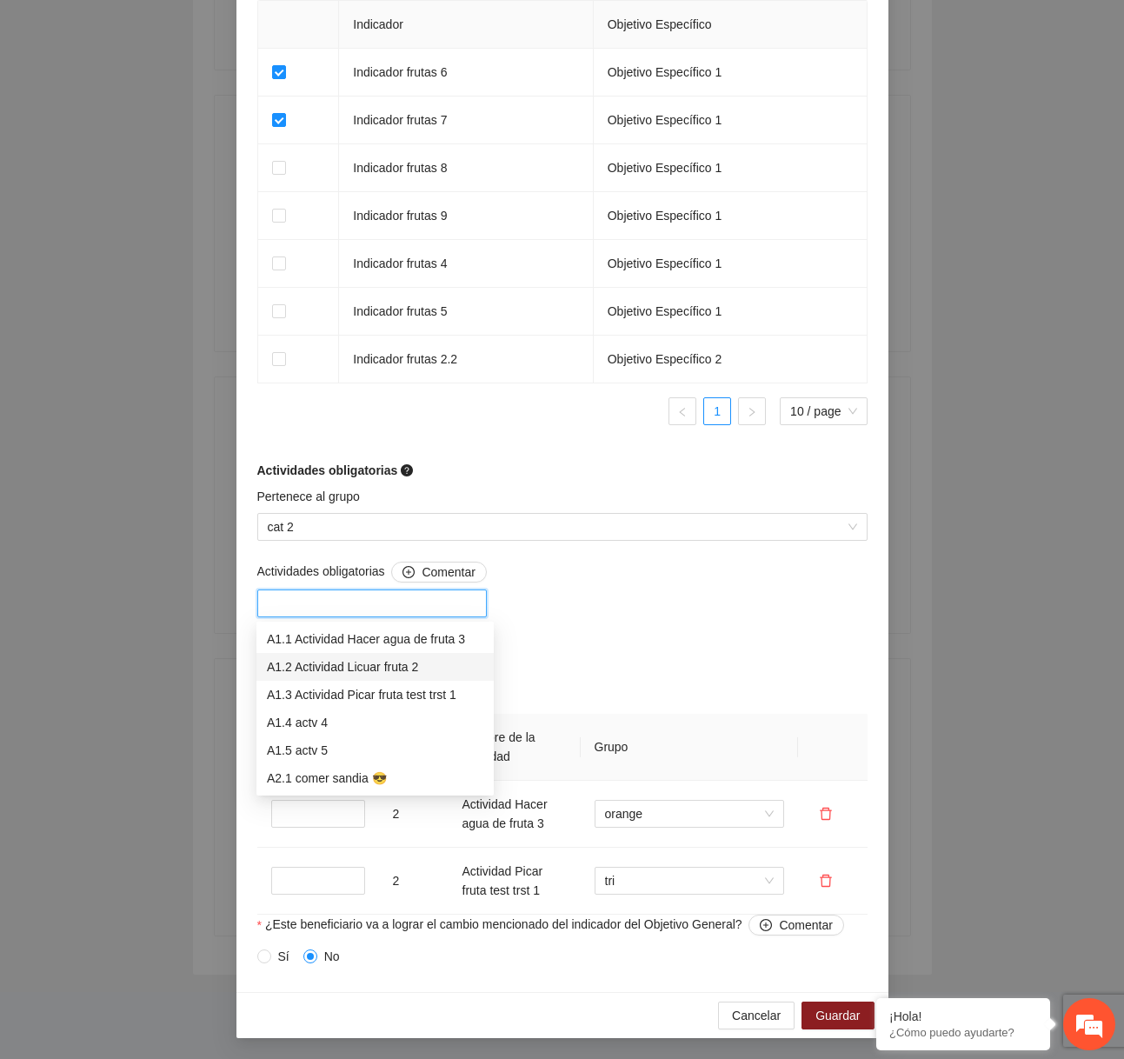
click at [329, 675] on div "A1.2 Actividad Licuar fruta 2" at bounding box center [375, 666] width 216 height 19
click at [582, 650] on div "Actividades obligatorias Comentar A1.2 Actividad Licuar fruta 2 Agregar activid…" at bounding box center [562, 737] width 619 height 353
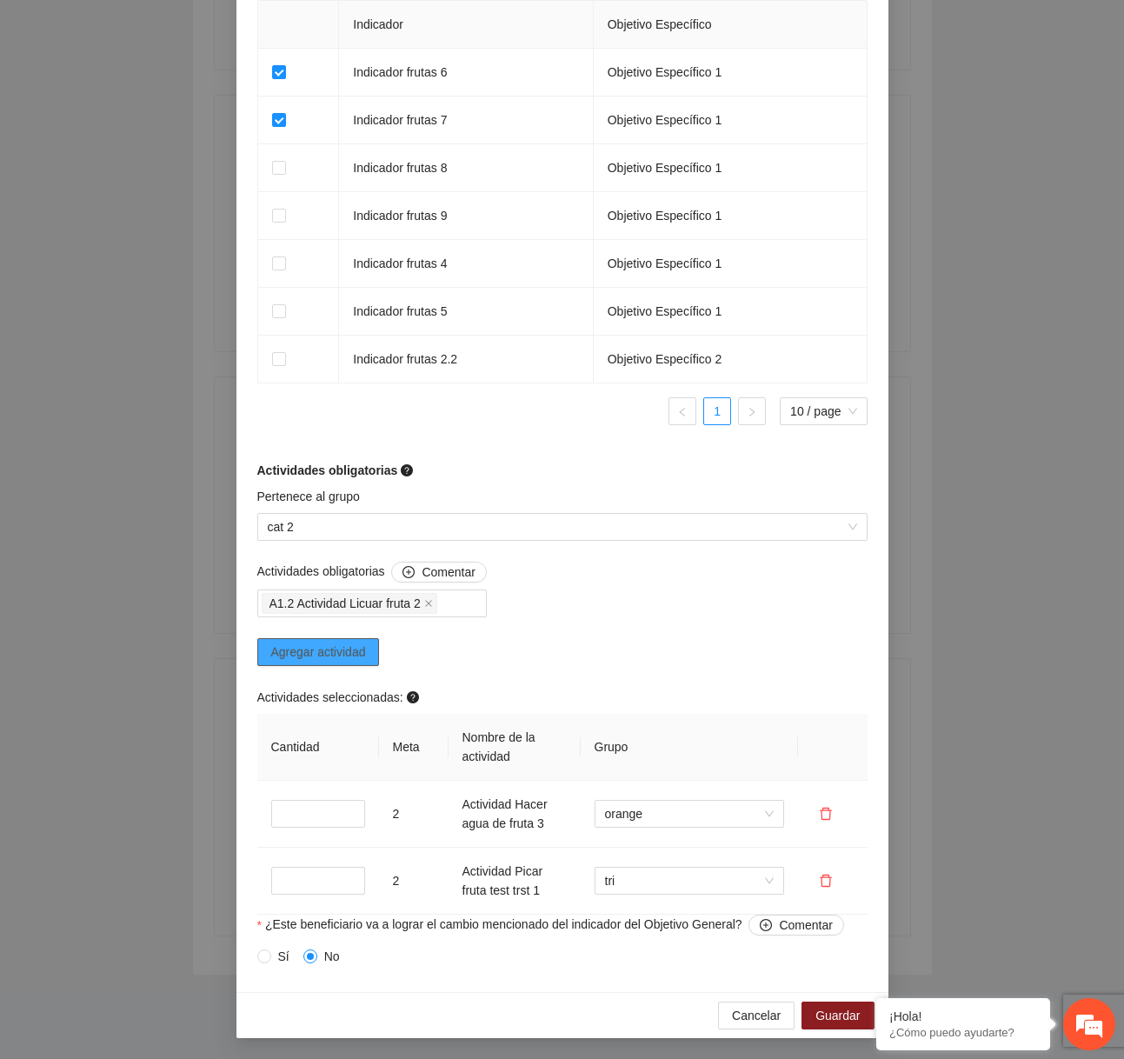
click at [331, 659] on span "Agregar actividad" at bounding box center [318, 651] width 95 height 19
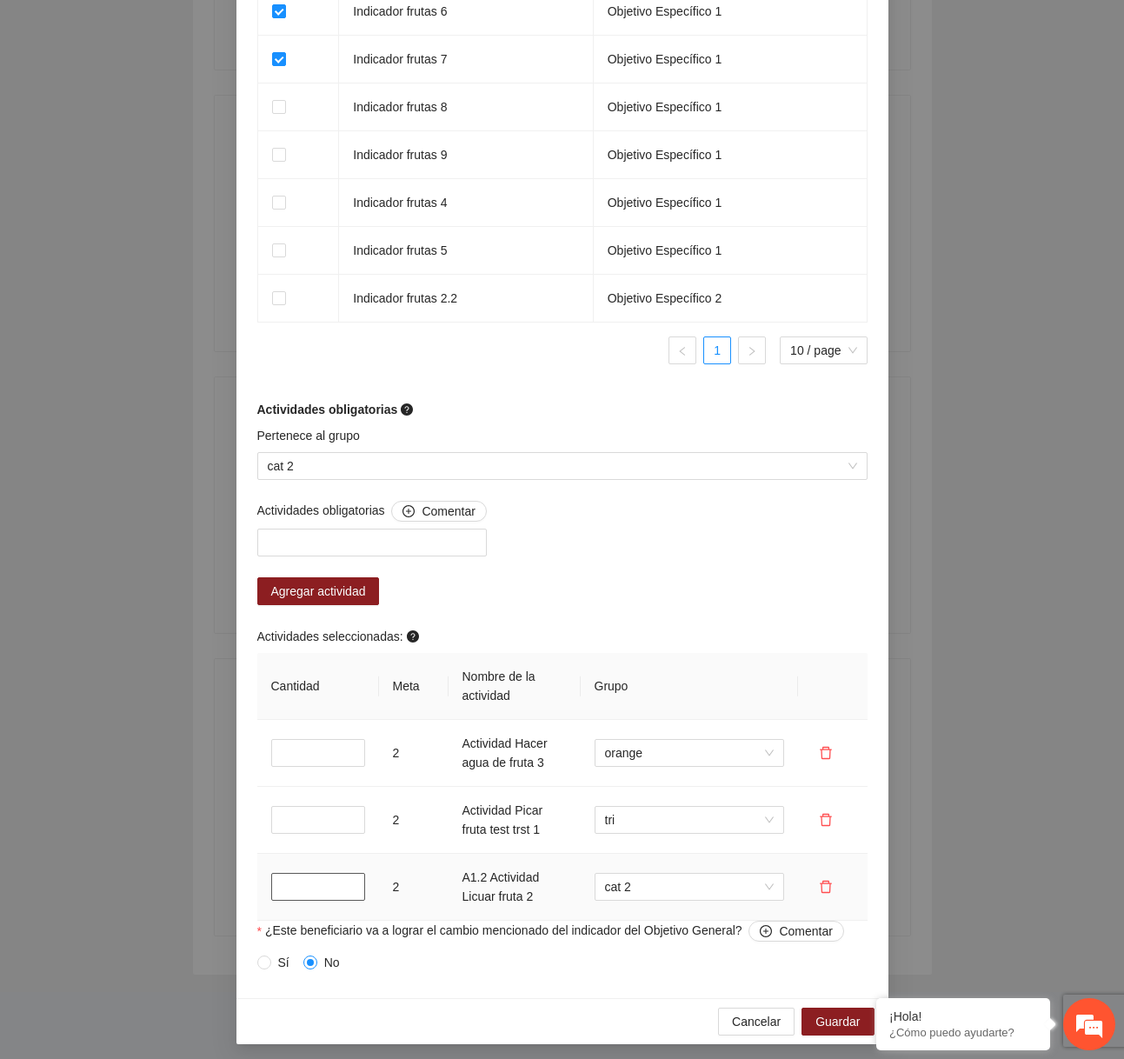
click at [284, 900] on input "*" at bounding box center [318, 887] width 94 height 28
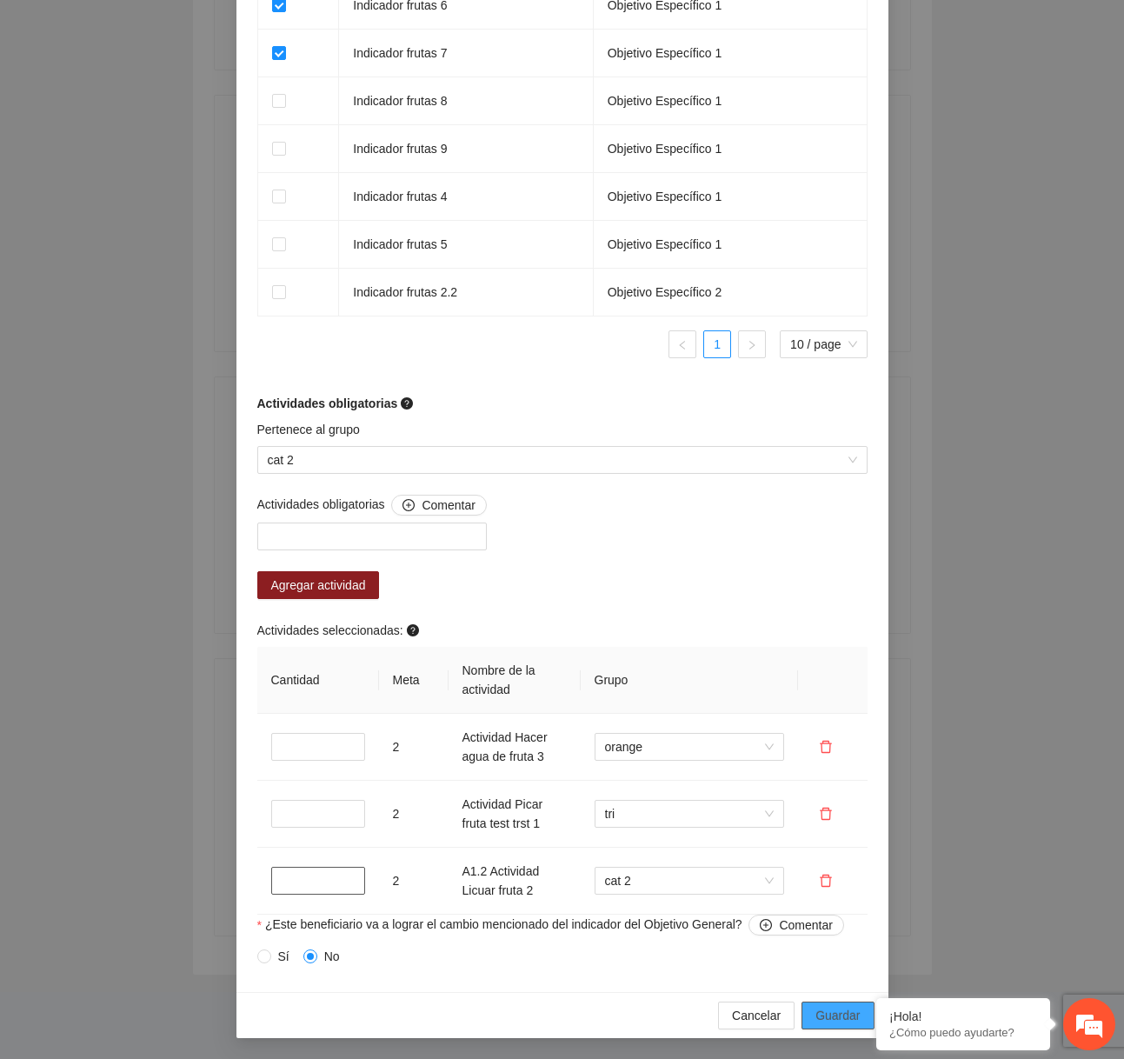
type input "*"
click at [824, 1011] on span "Guardar" at bounding box center [837, 1015] width 44 height 19
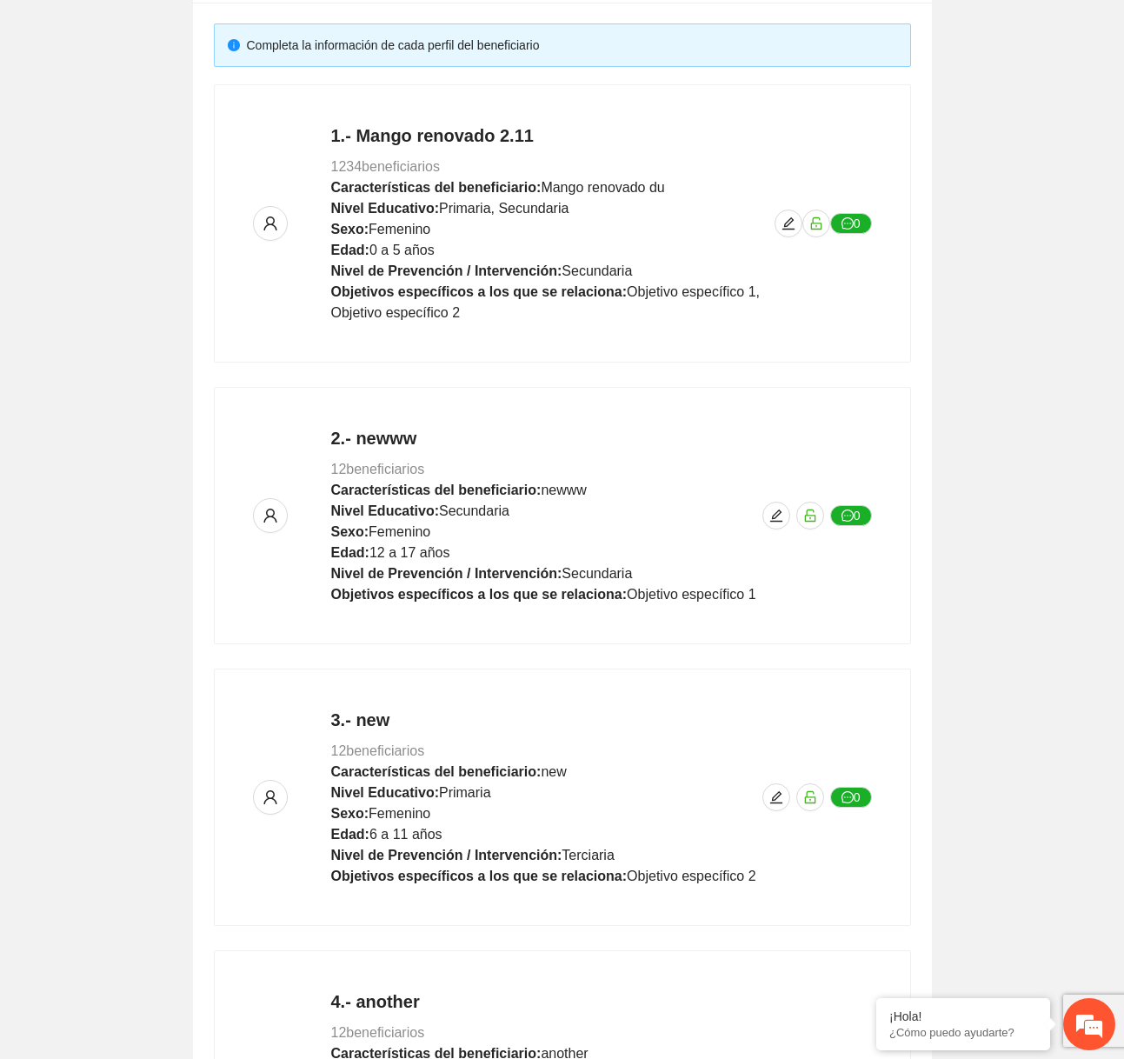
scroll to position [0, 0]
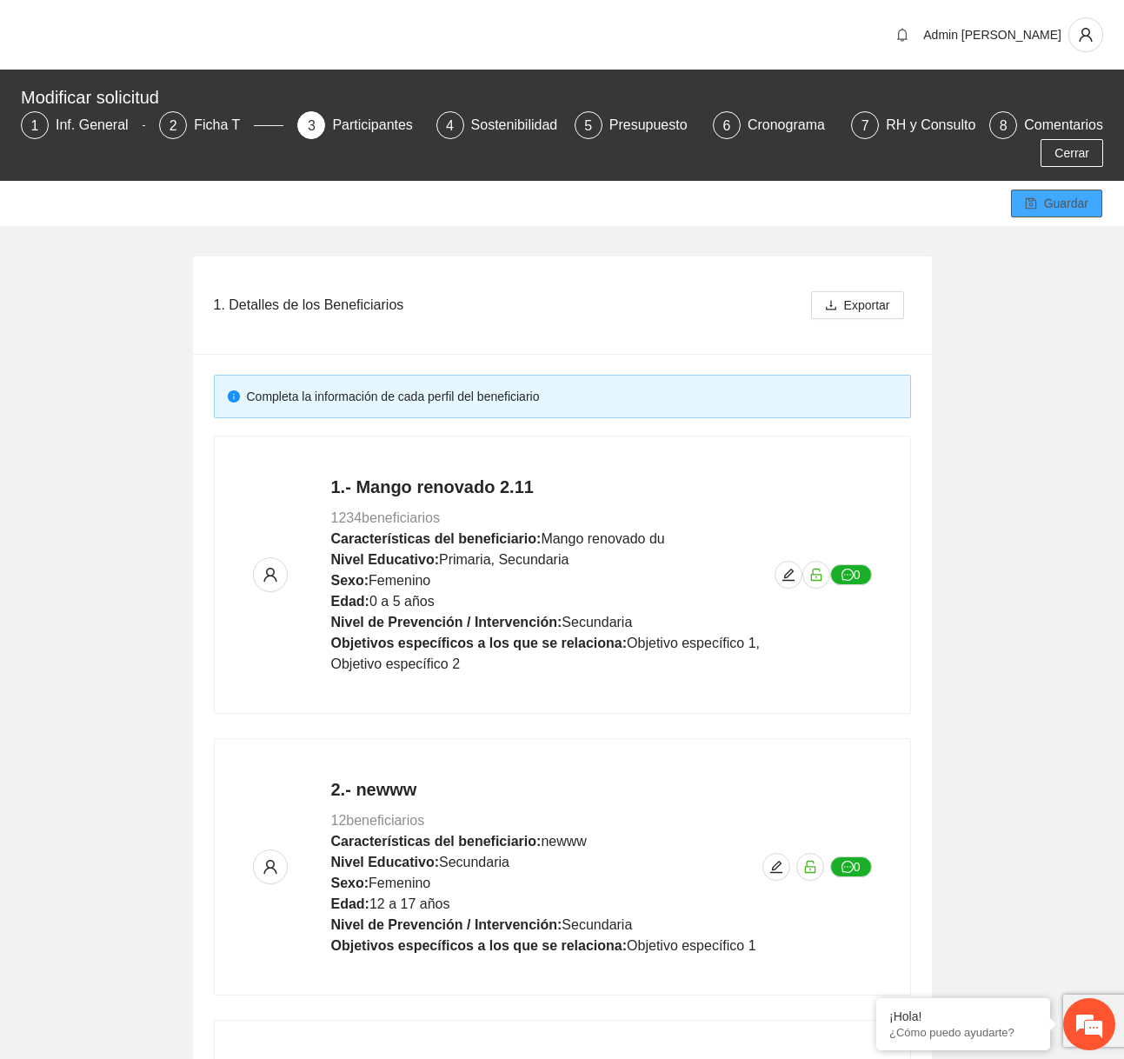
click at [1032, 211] on button "Guardar" at bounding box center [1056, 203] width 91 height 28
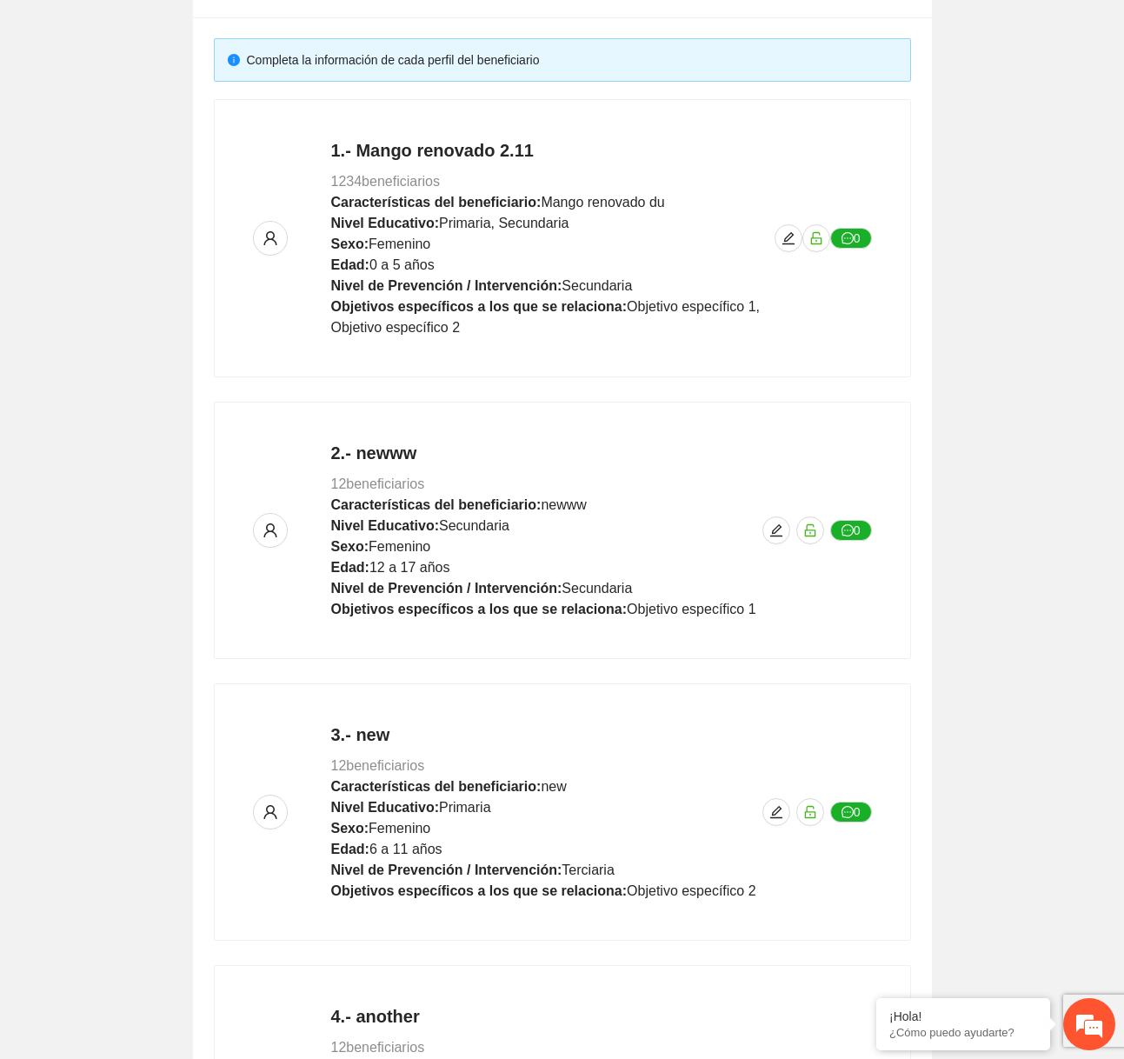
scroll to position [643, 0]
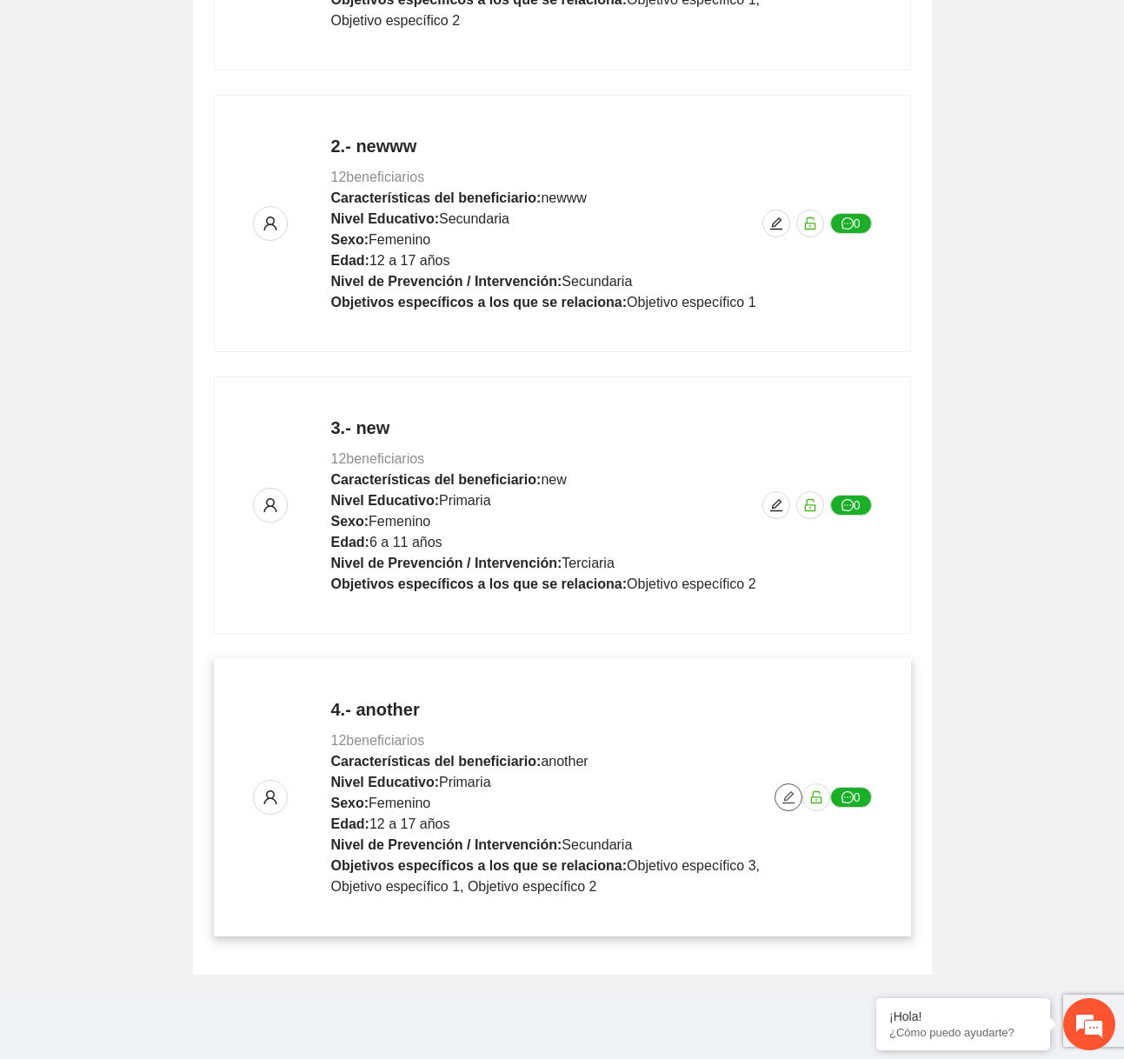
click at [788, 793] on icon "edit" at bounding box center [788, 797] width 12 height 12
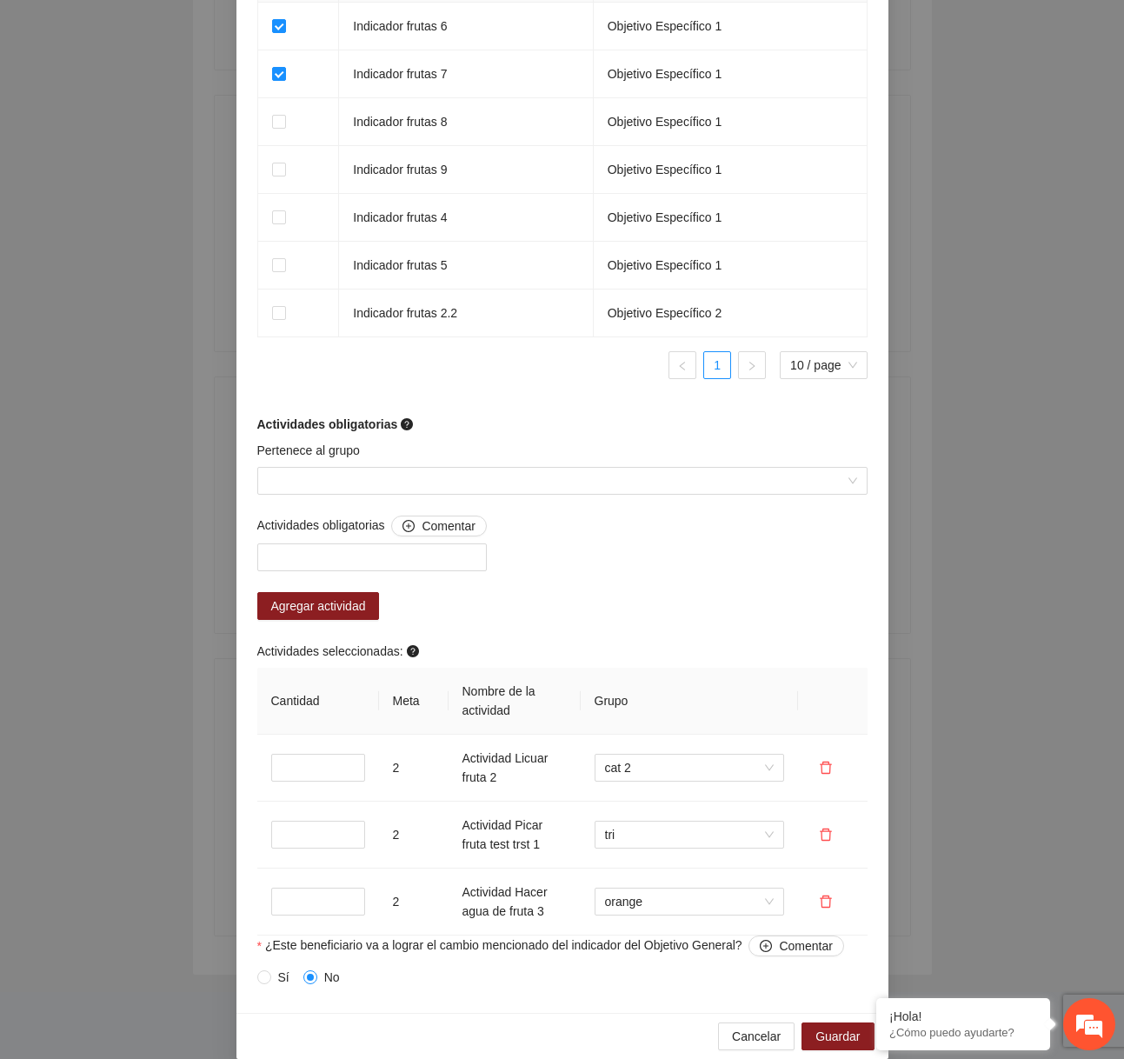
scroll to position [1220, 0]
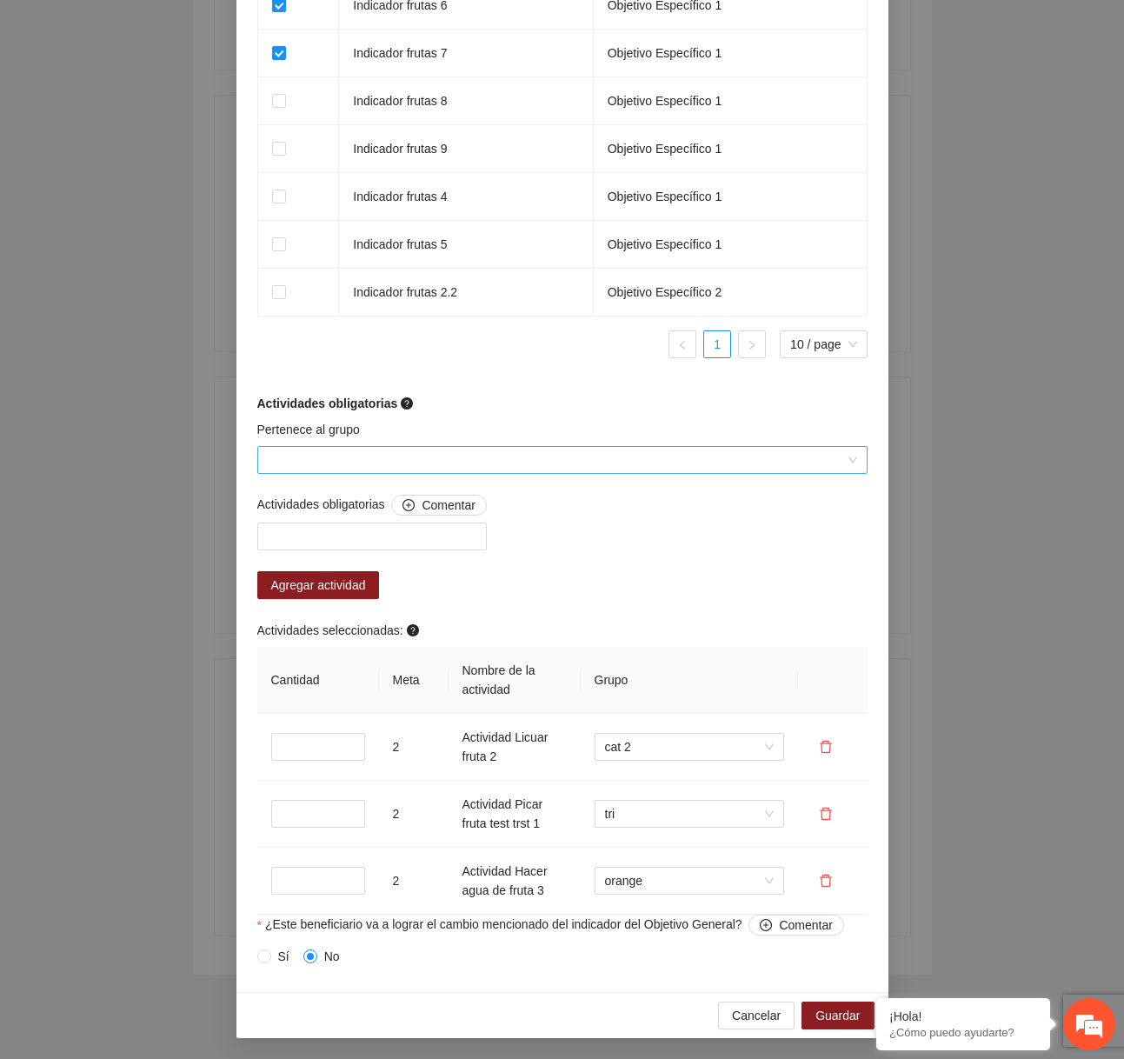
click at [559, 460] on input "Pertenece al grupo" at bounding box center [556, 460] width 577 height 26
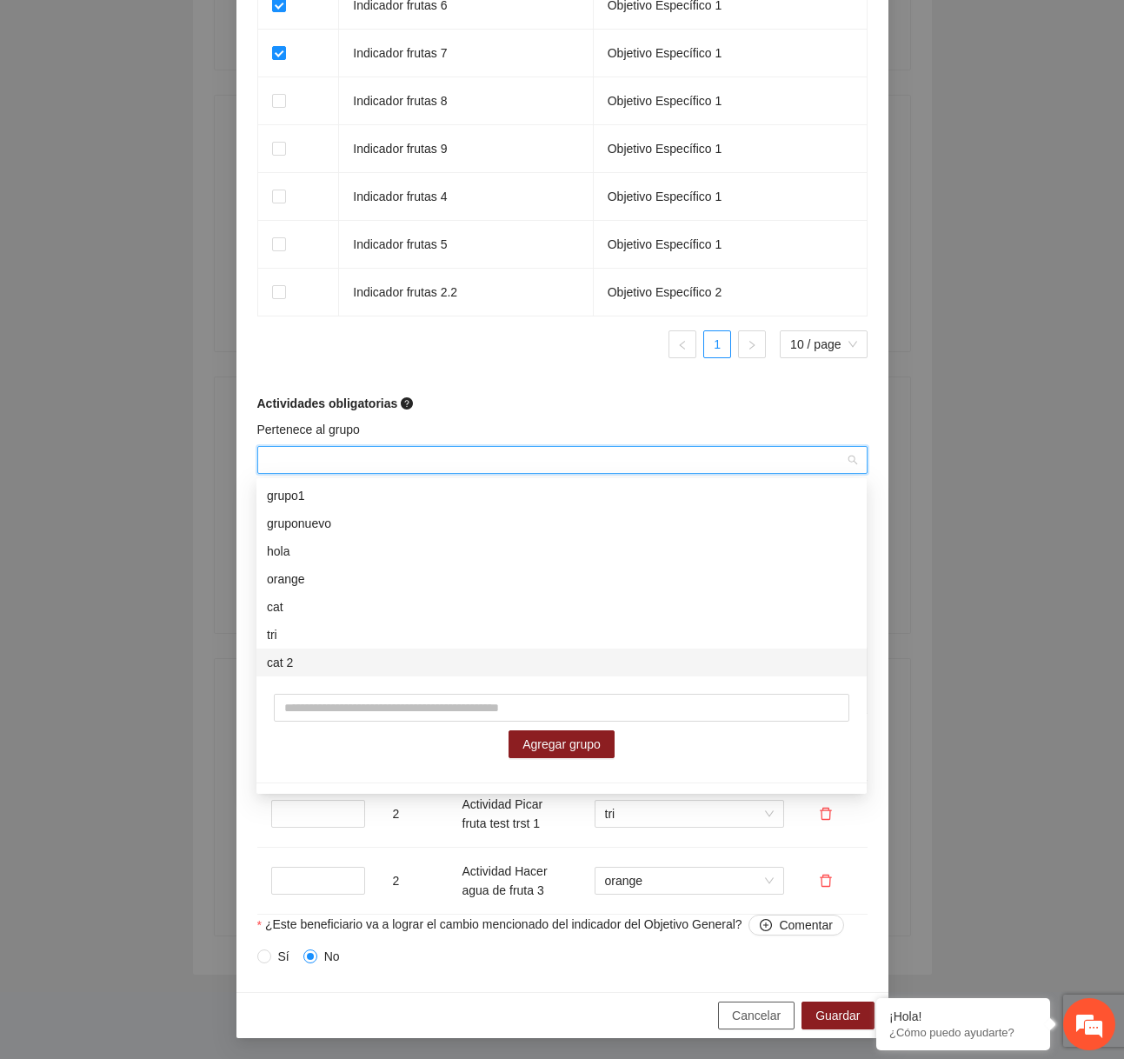
click at [730, 1006] on button "Cancelar" at bounding box center [756, 1015] width 76 height 28
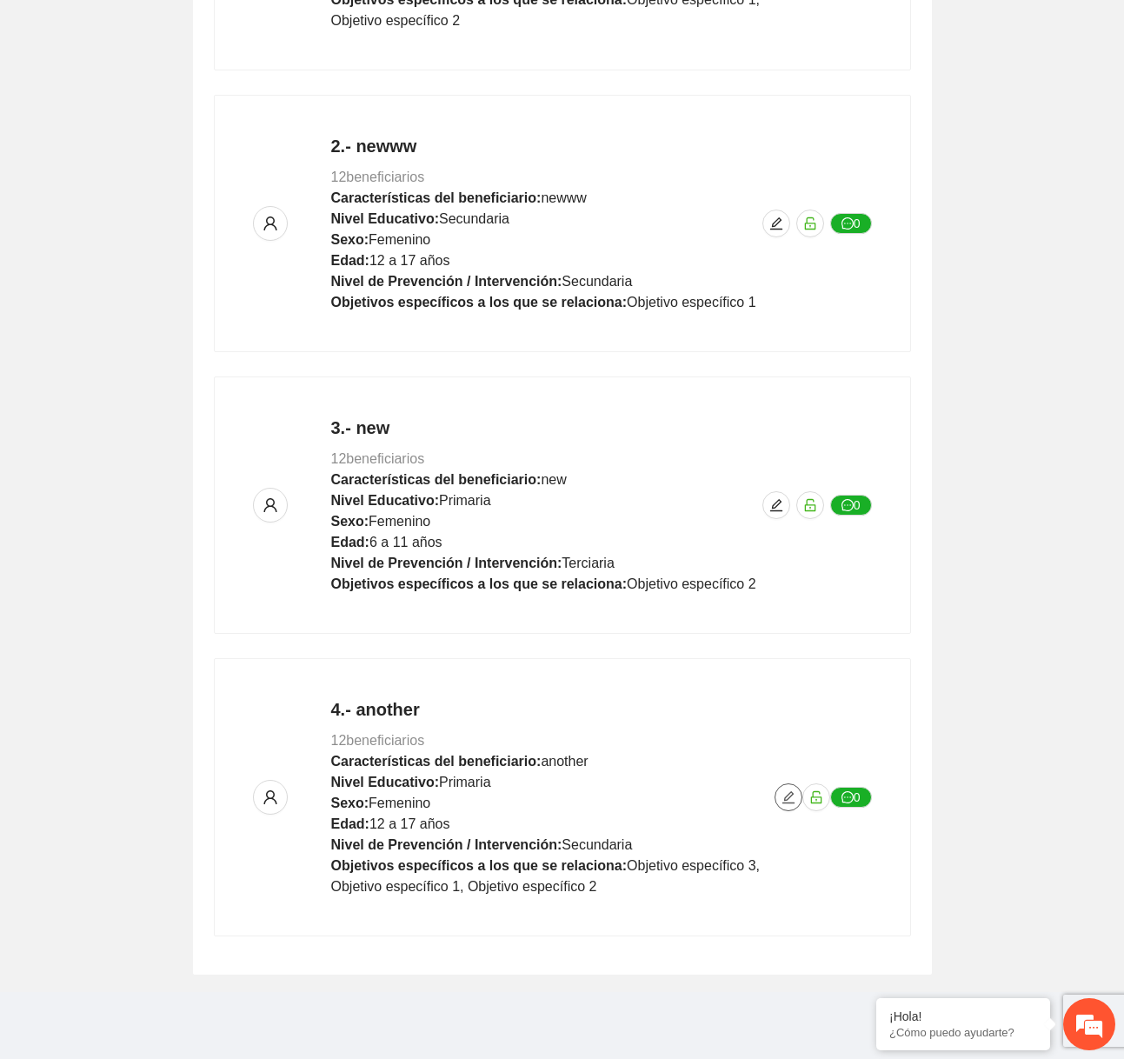
scroll to position [0, 0]
